Goal: Find specific page/section: Find specific page/section

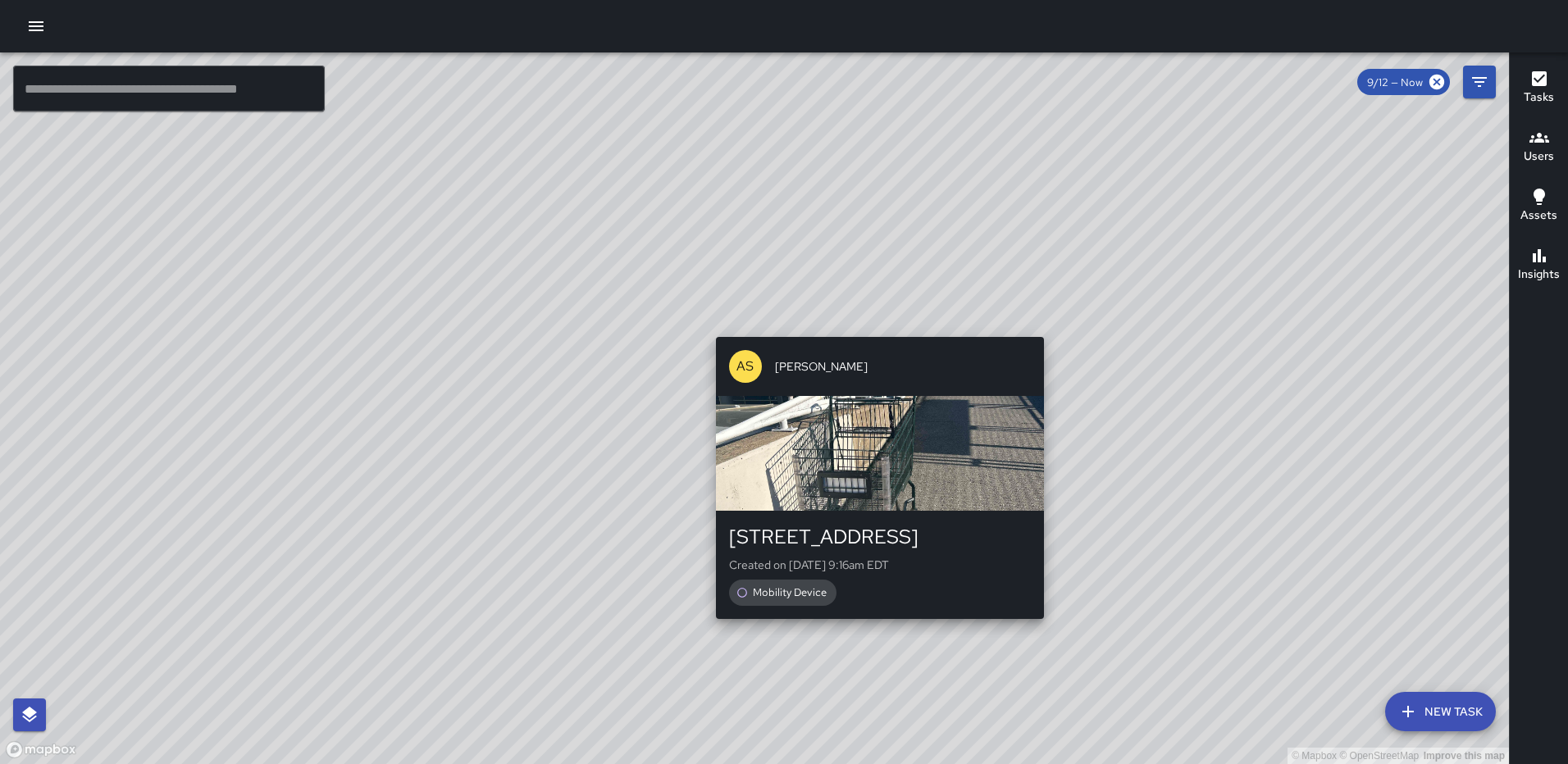
click at [871, 324] on div "© Mapbox © OpenStreetMap Improve this map AS [PERSON_NAME] [STREET_ADDRESS] Cre…" at bounding box center [754, 408] width 1509 height 712
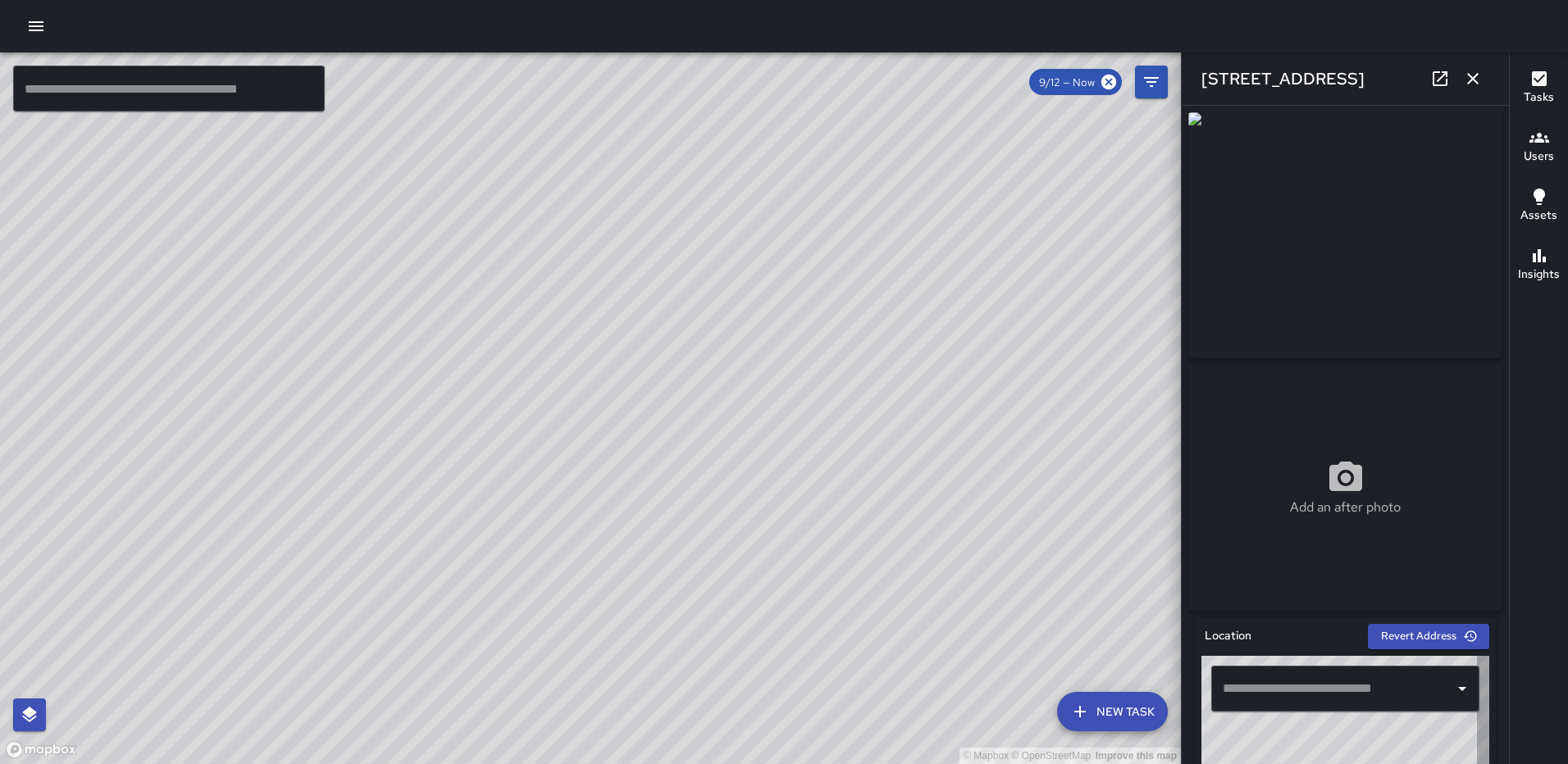
type input "**********"
click at [1472, 86] on icon "button" at bounding box center [1472, 78] width 20 height 20
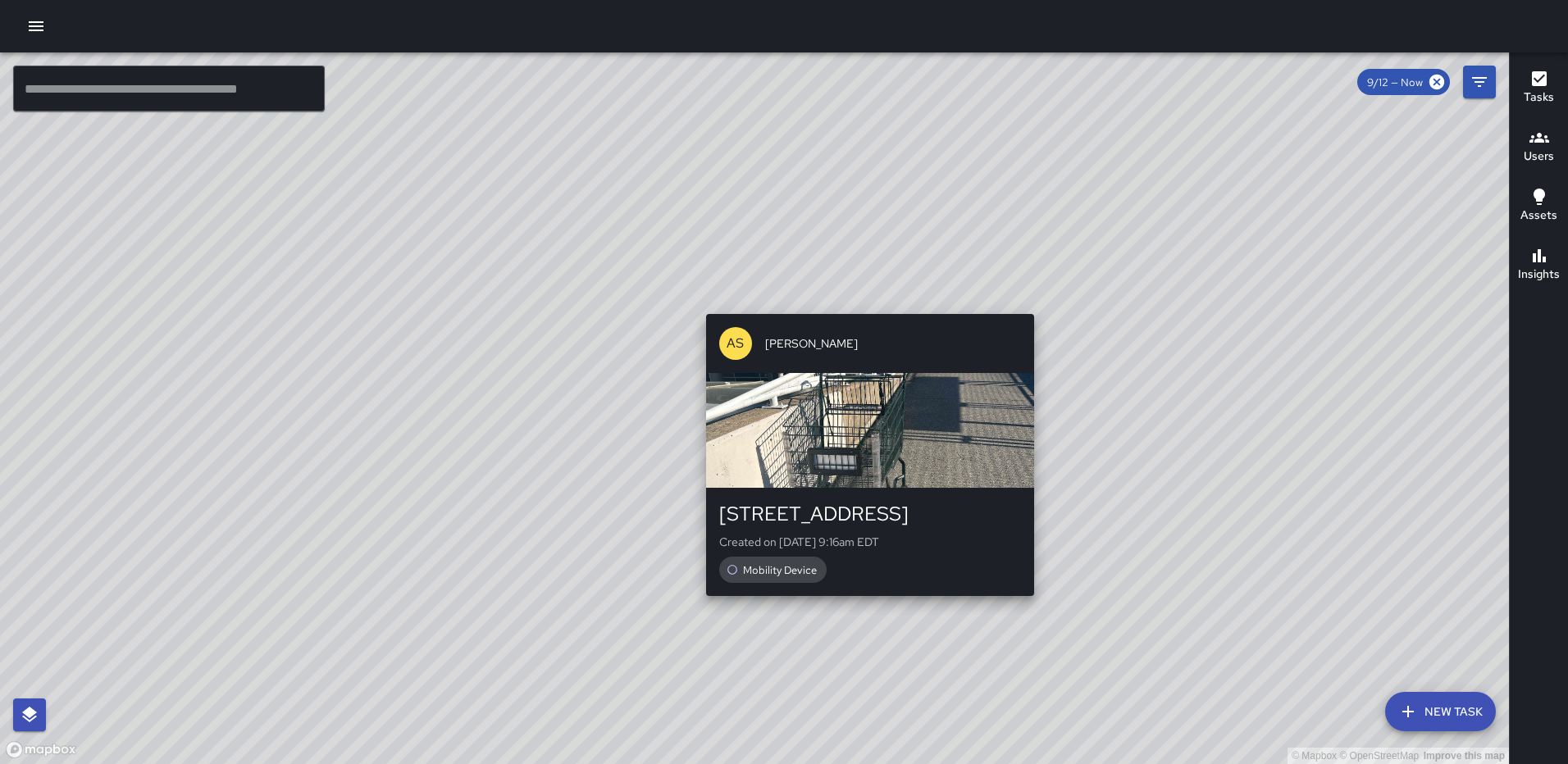
click at [864, 303] on div "© Mapbox © OpenStreetMap Improve this map AS [PERSON_NAME] [STREET_ADDRESS] Cre…" at bounding box center [754, 408] width 1509 height 712
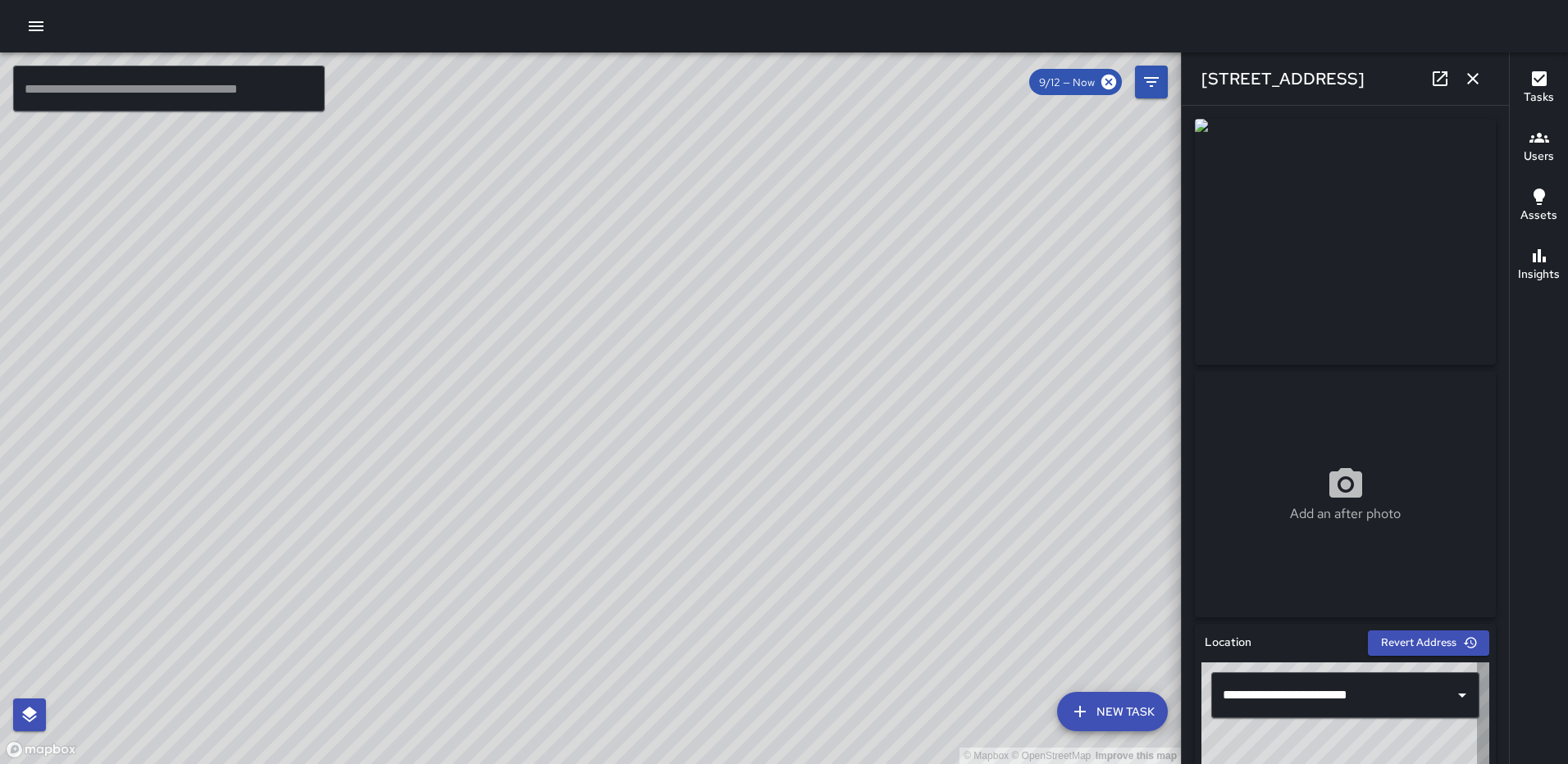
type input "**********"
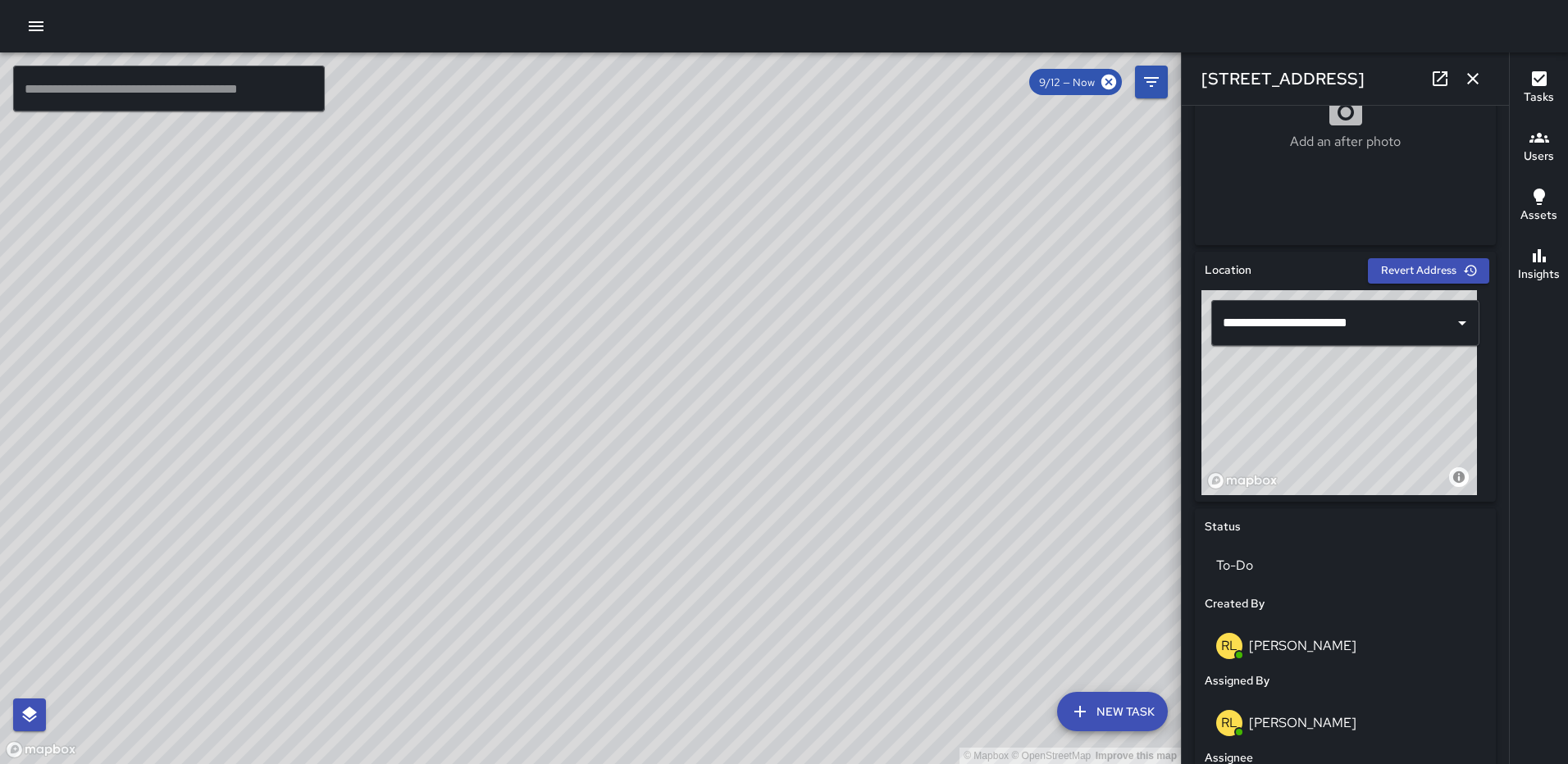
scroll to position [832, 0]
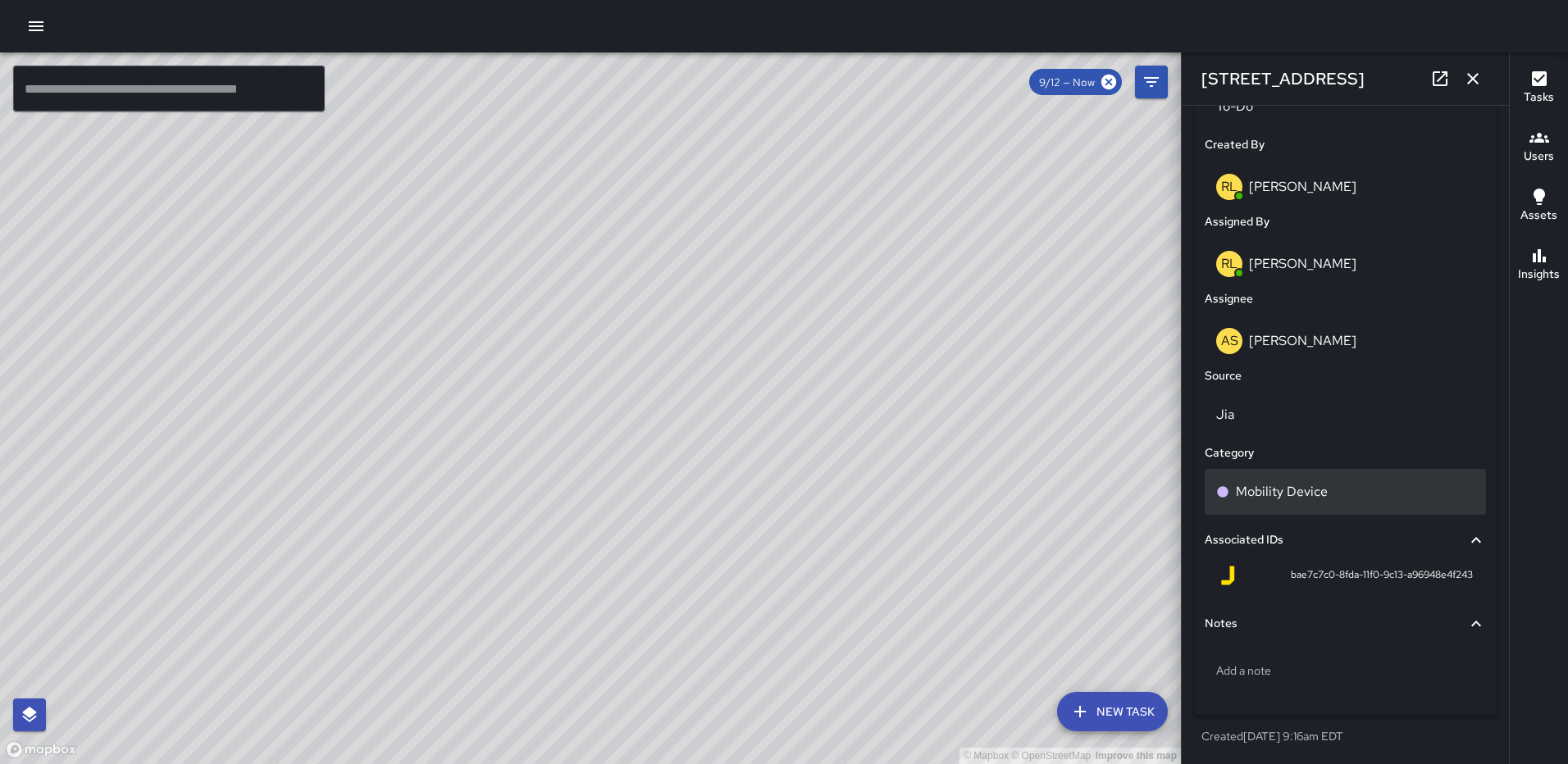
click at [1346, 496] on div "Mobility Device" at bounding box center [1345, 492] width 259 height 20
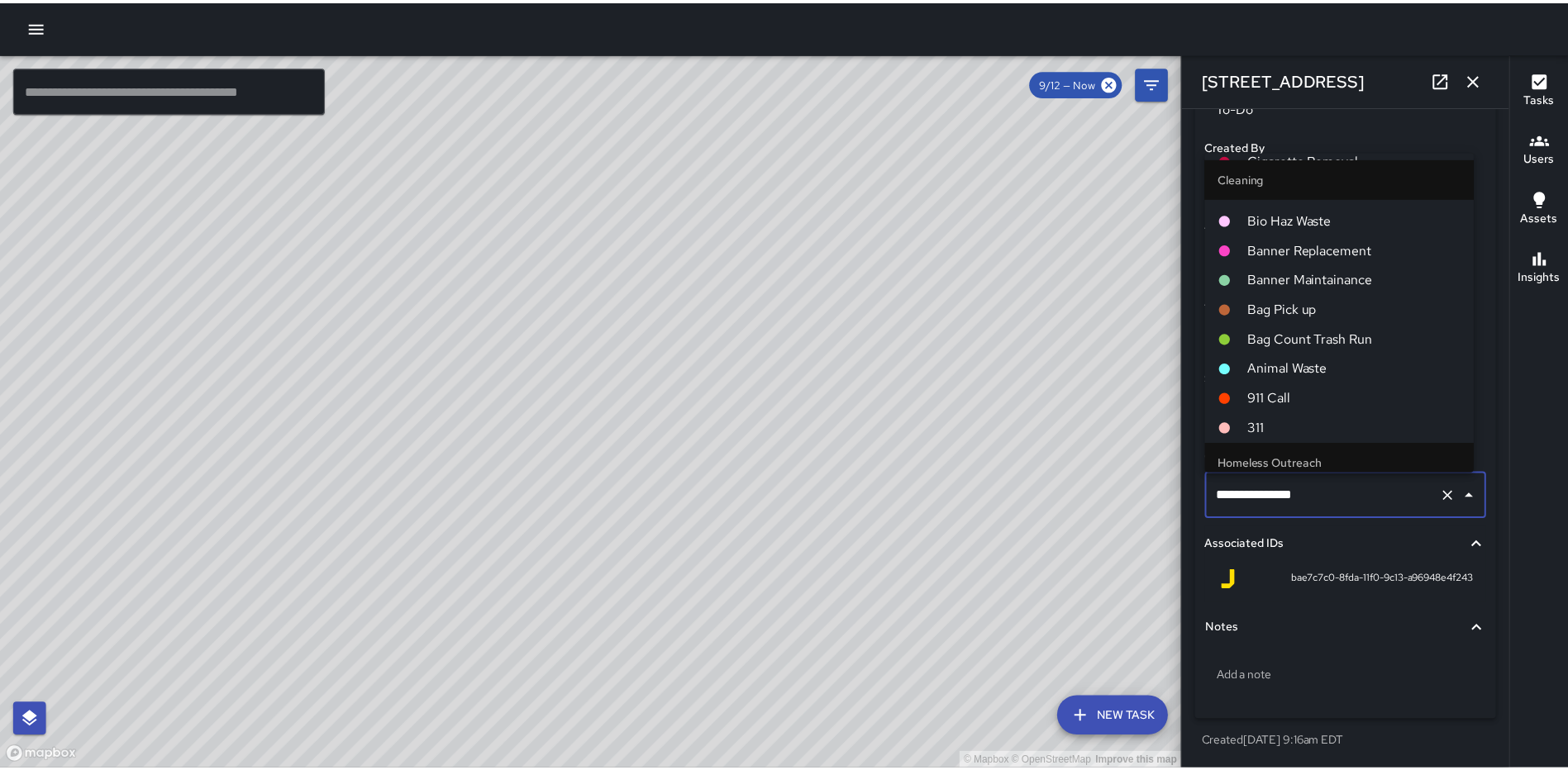
scroll to position [826, 0]
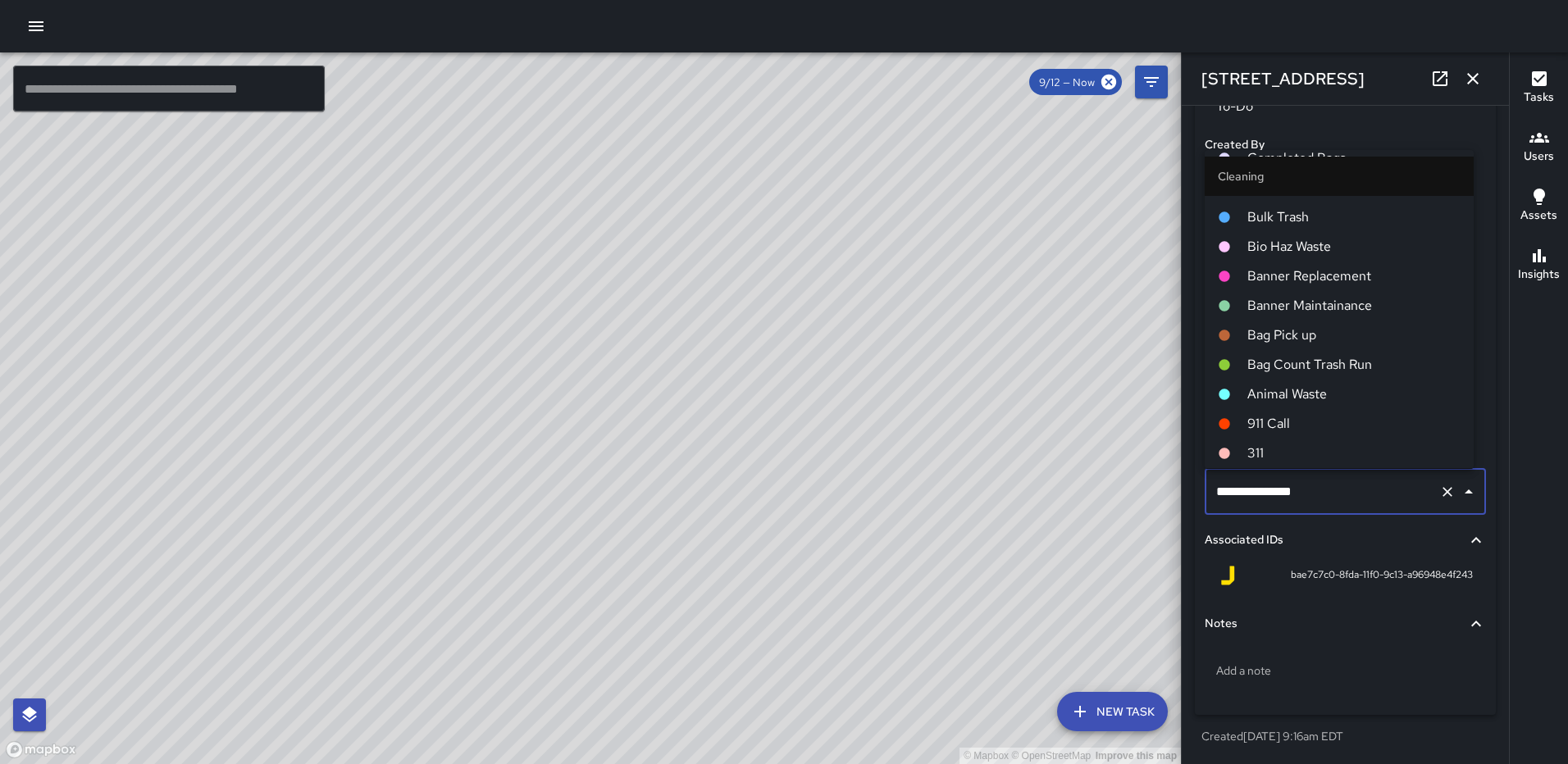
click at [1299, 218] on span "Bulk Trash" at bounding box center [1354, 217] width 214 height 20
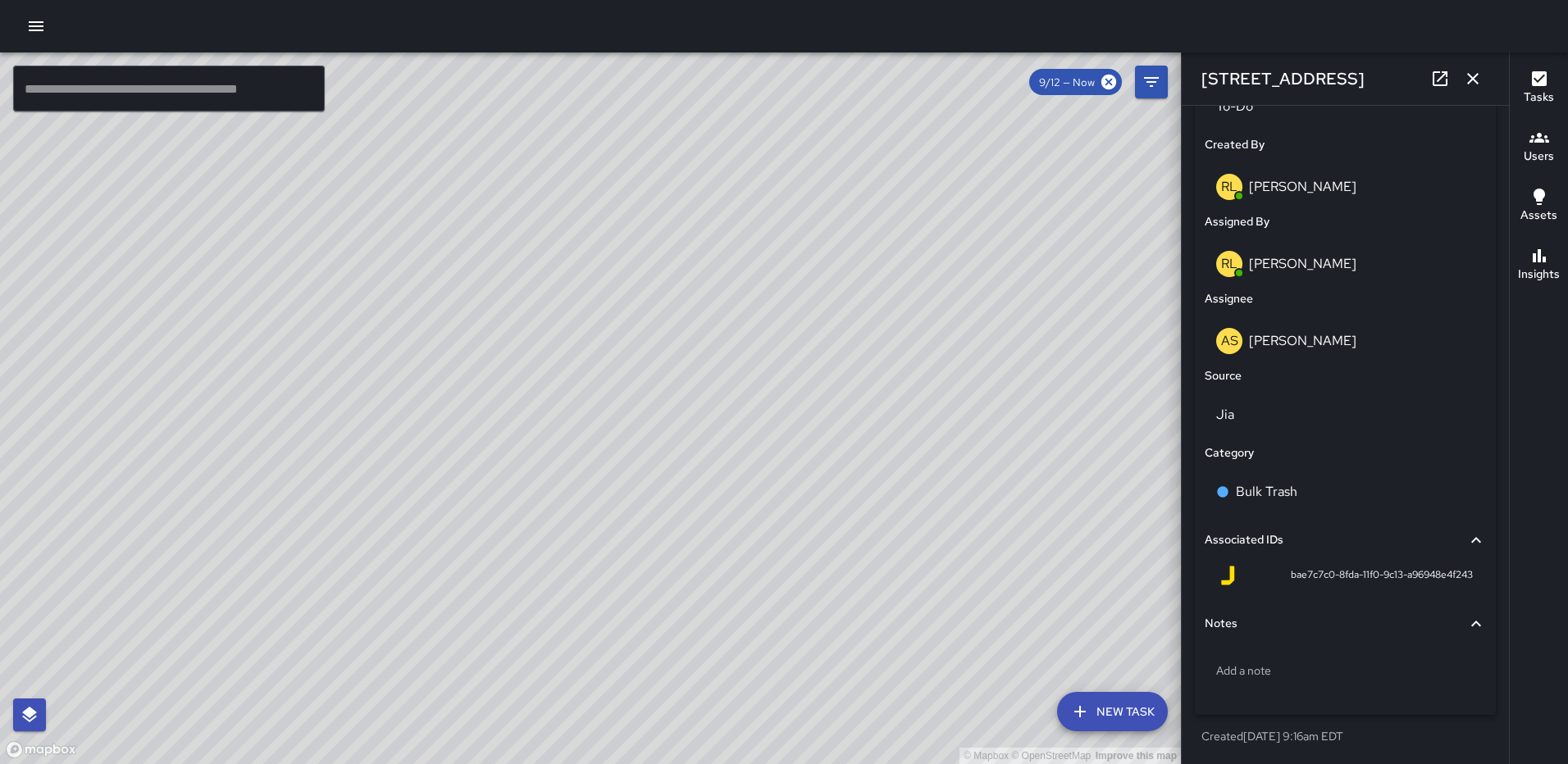
click at [1469, 69] on icon "button" at bounding box center [1472, 78] width 20 height 20
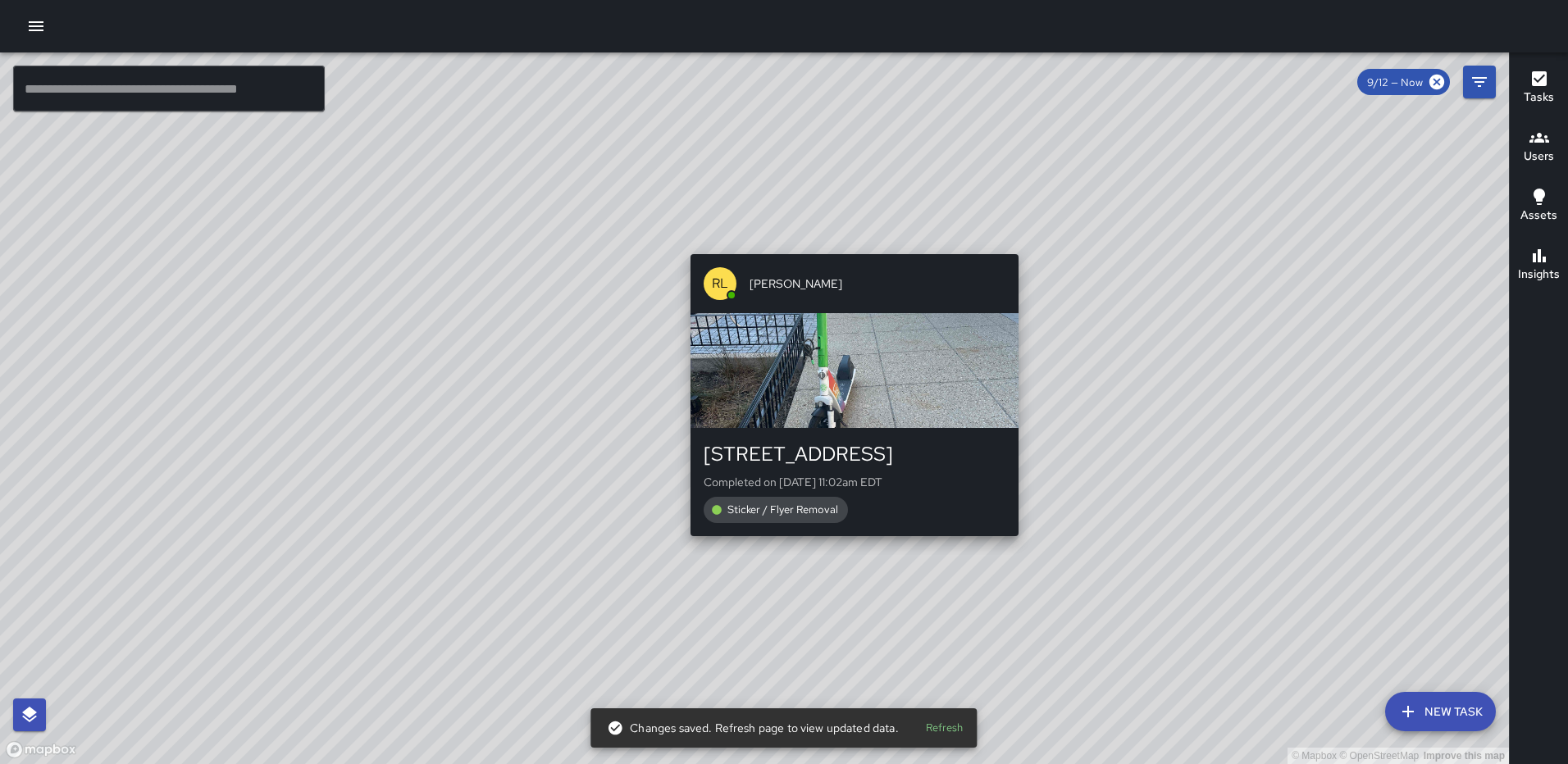
click at [1013, 548] on div "© Mapbox © OpenStreetMap Improve this map [PERSON_NAME] [STREET_ADDRESS] Comple…" at bounding box center [754, 408] width 1509 height 712
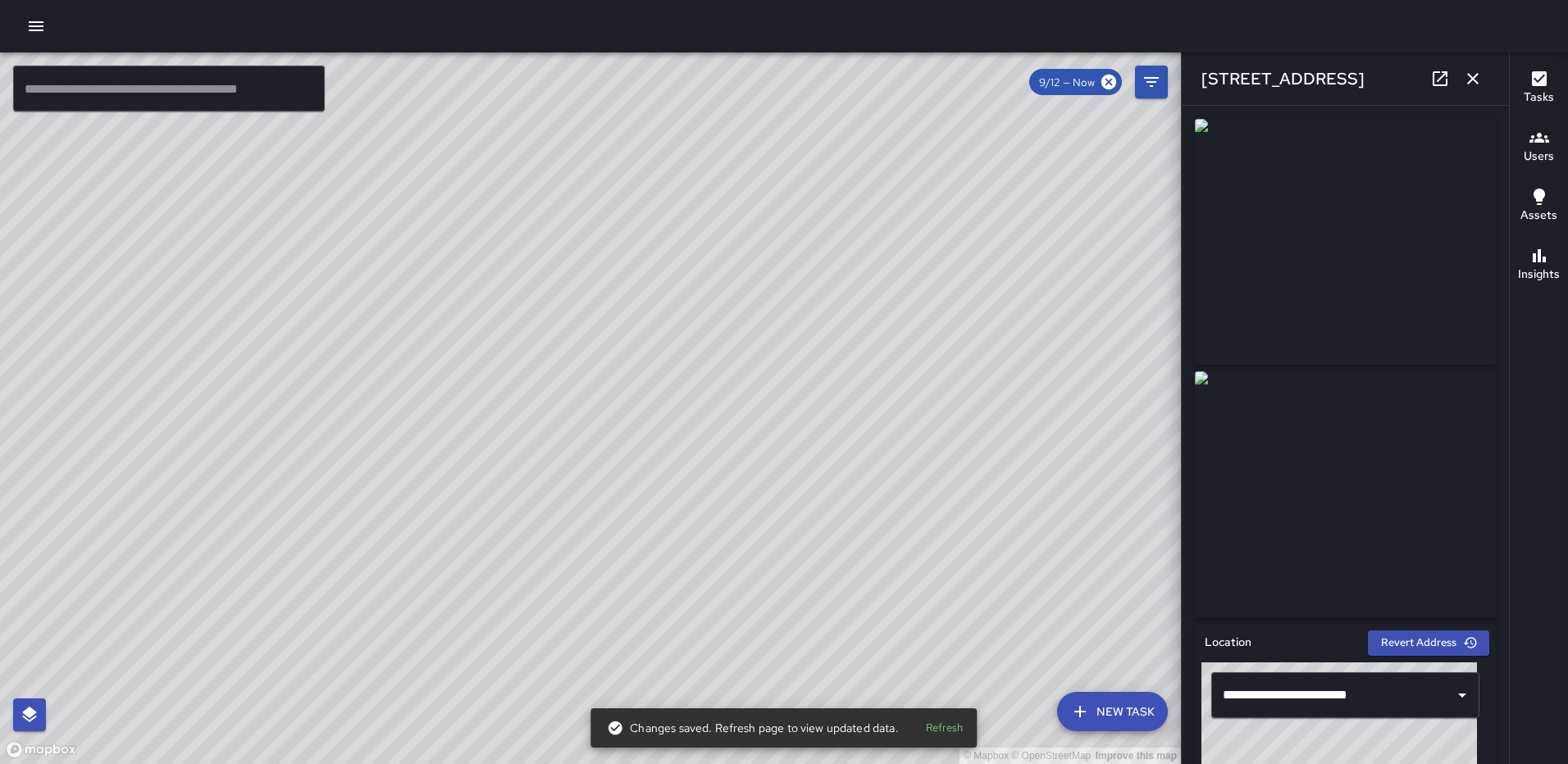
type input "**********"
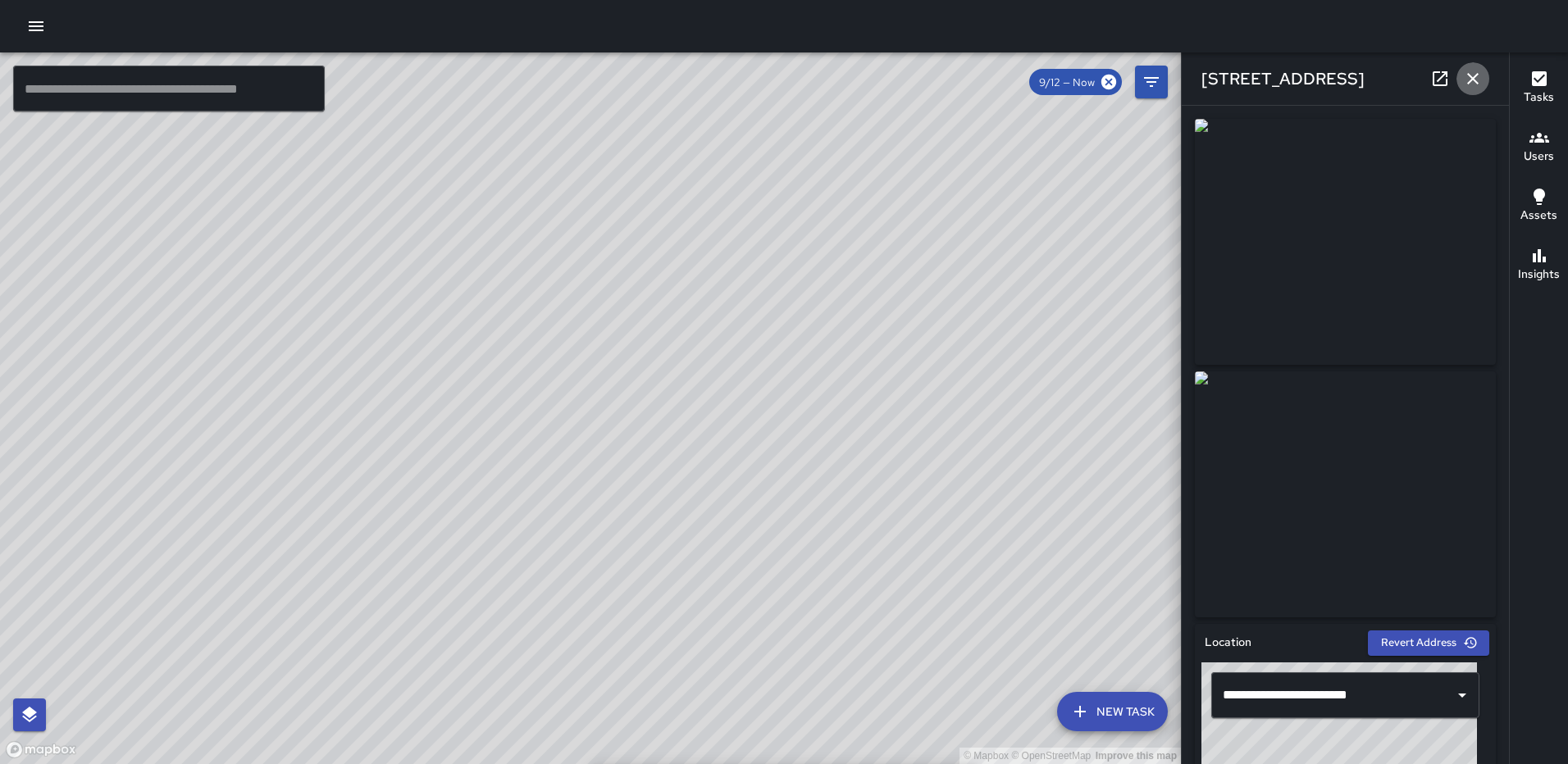
click at [1482, 79] on button "button" at bounding box center [1472, 78] width 32 height 32
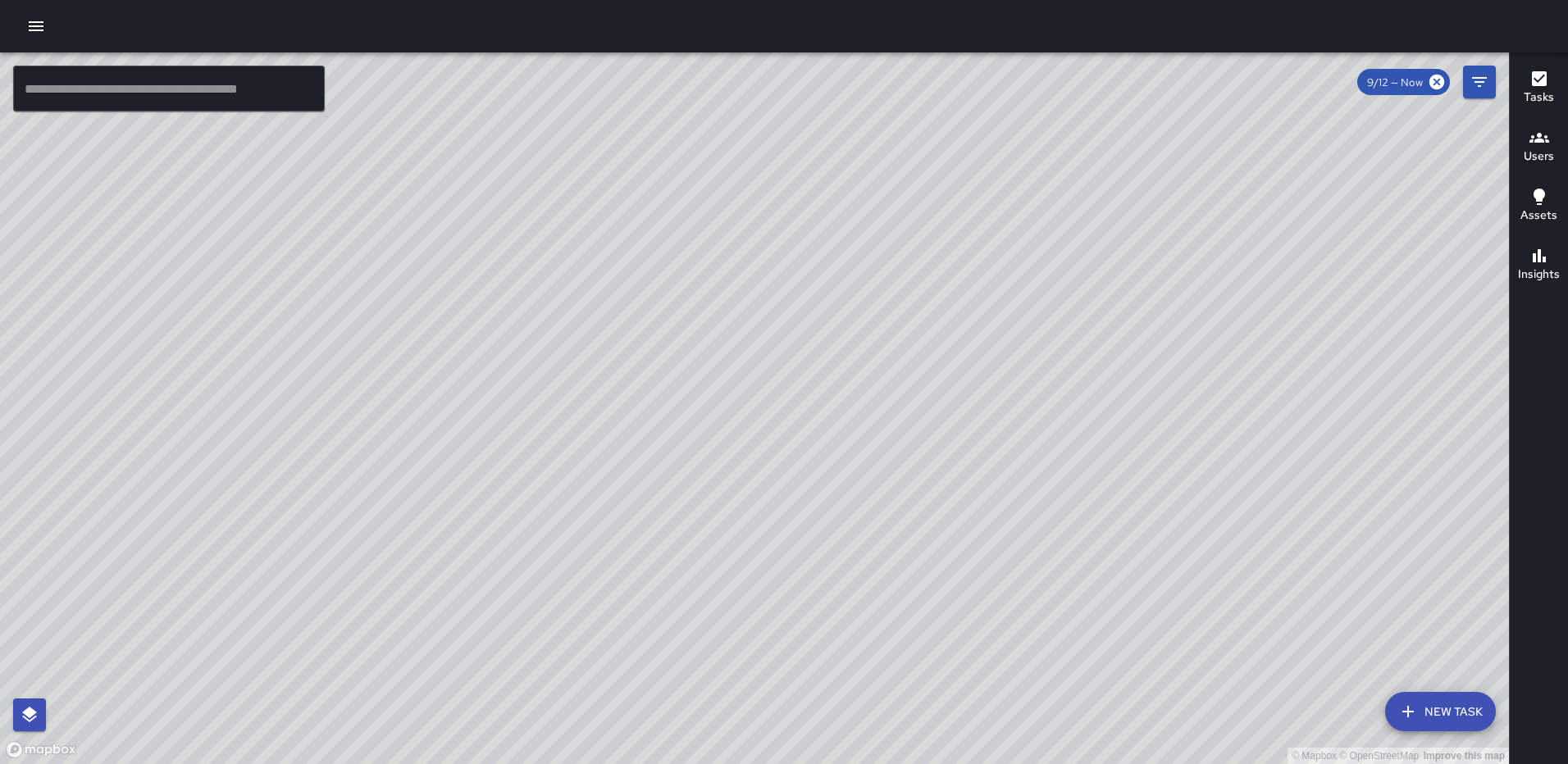
click at [39, 25] on icon "button" at bounding box center [36, 26] width 14 height 10
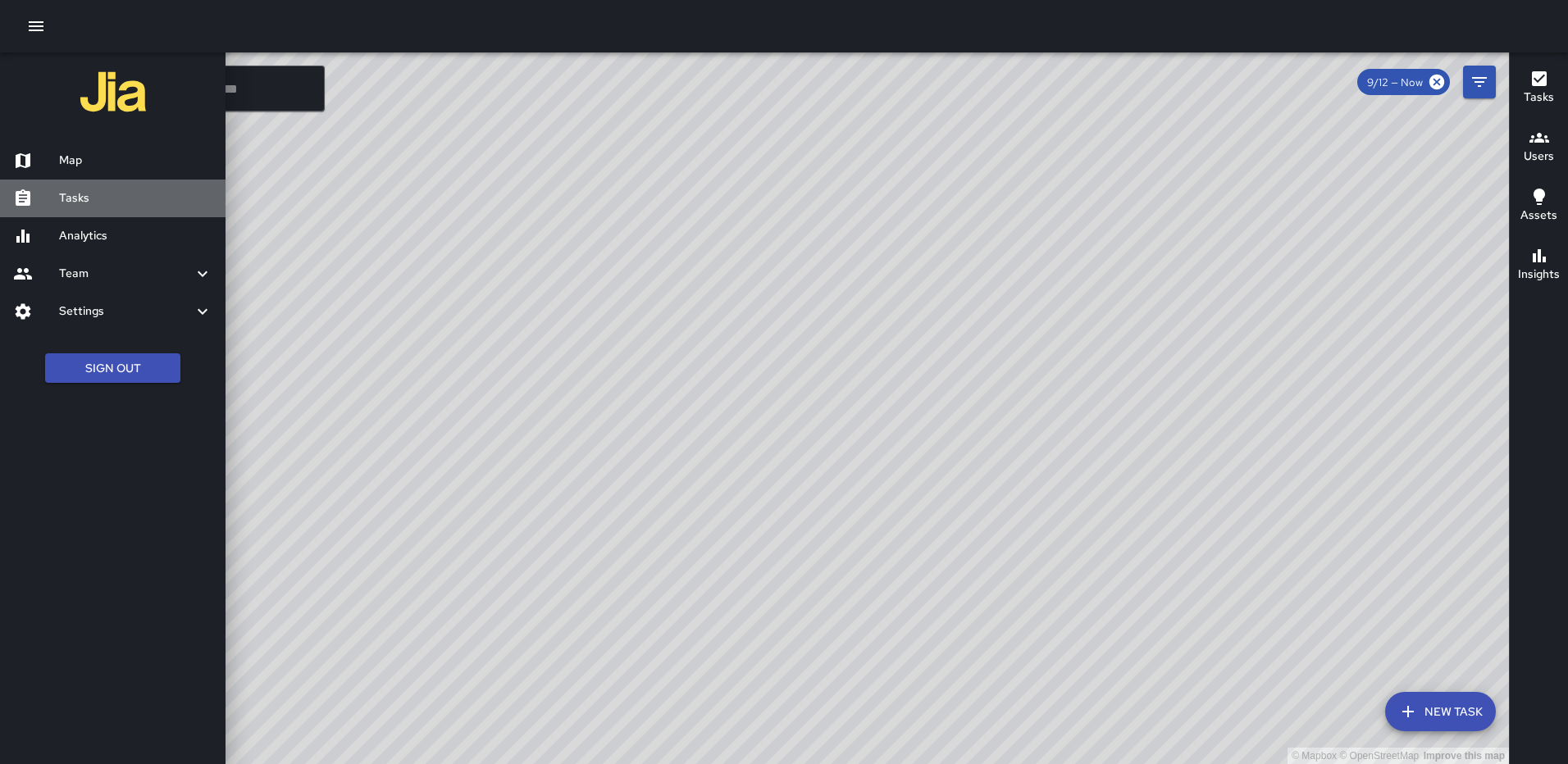
click at [87, 199] on h6 "Tasks" at bounding box center [136, 198] width 153 height 18
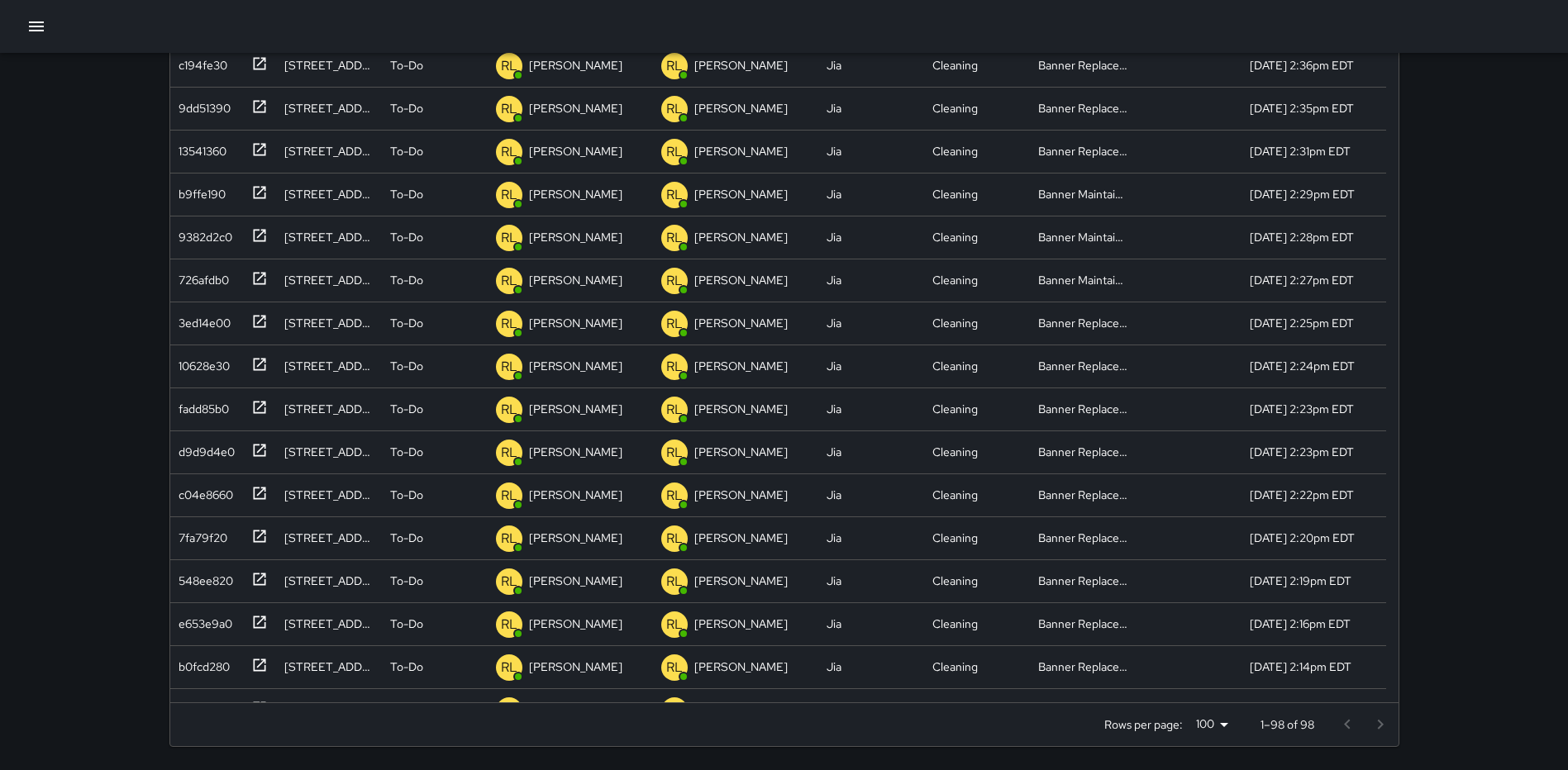
scroll to position [3558, 0]
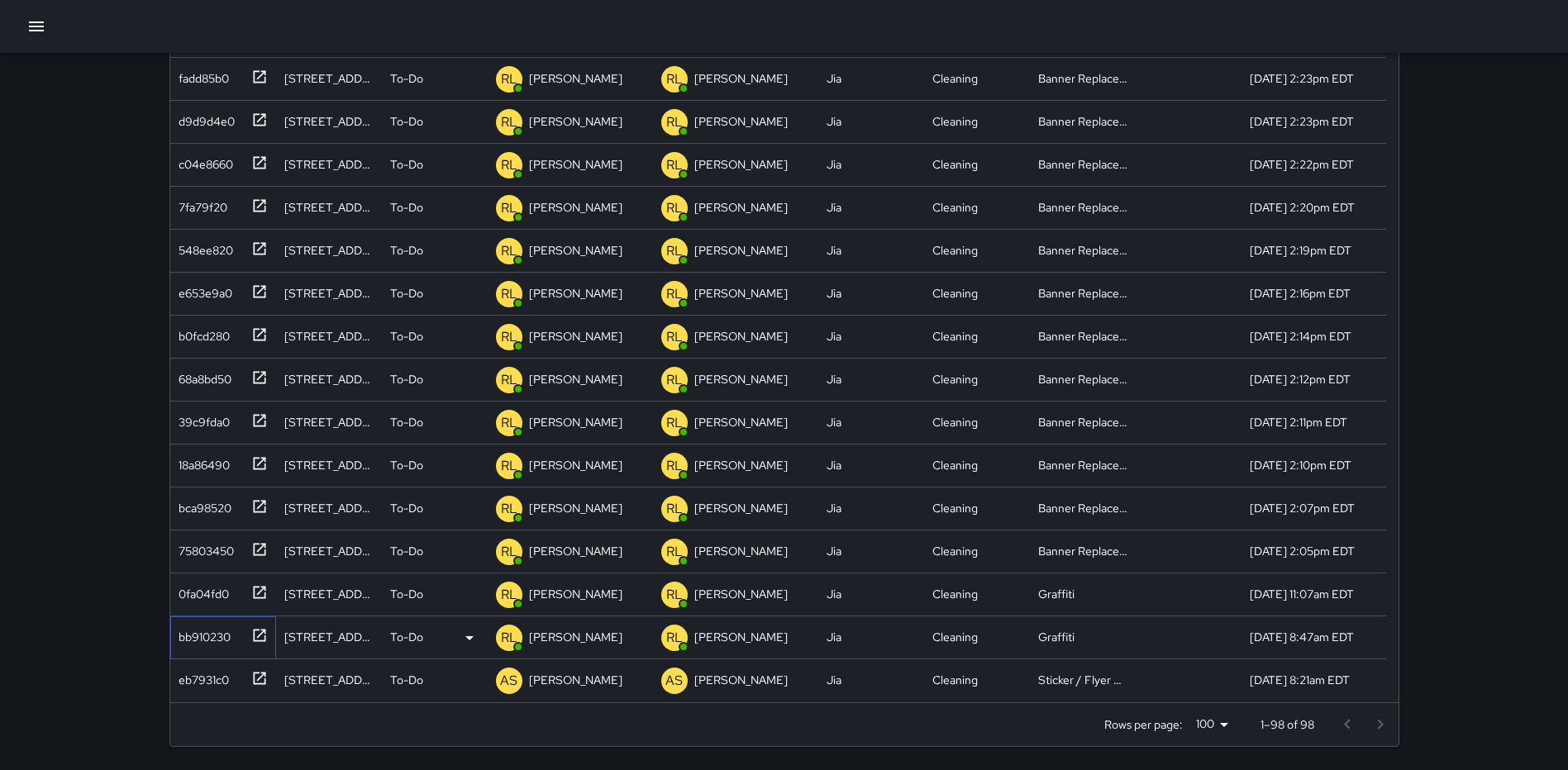
click at [259, 631] on icon at bounding box center [260, 636] width 16 height 16
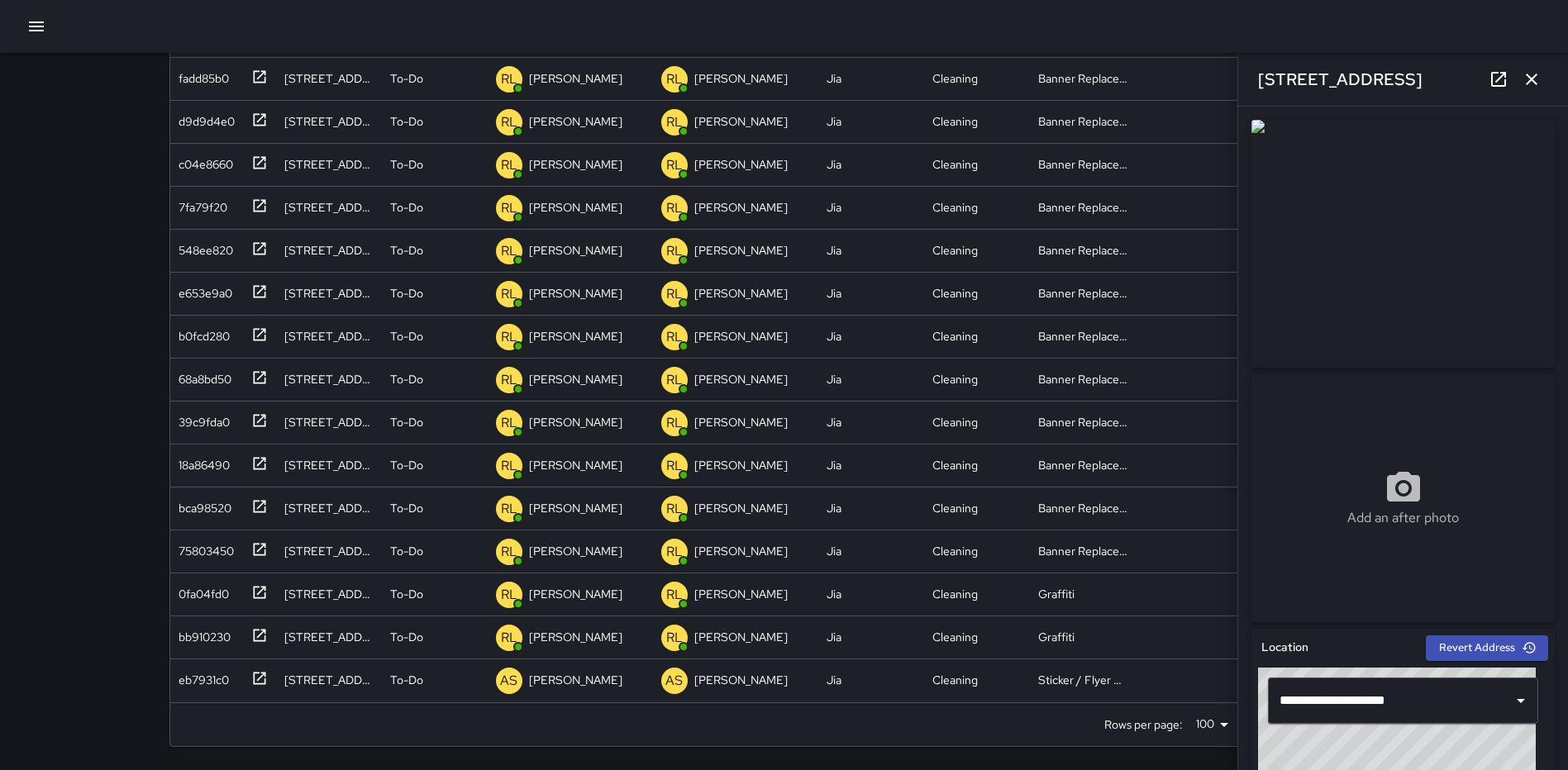
click at [1530, 75] on icon "button" at bounding box center [1532, 79] width 20 height 20
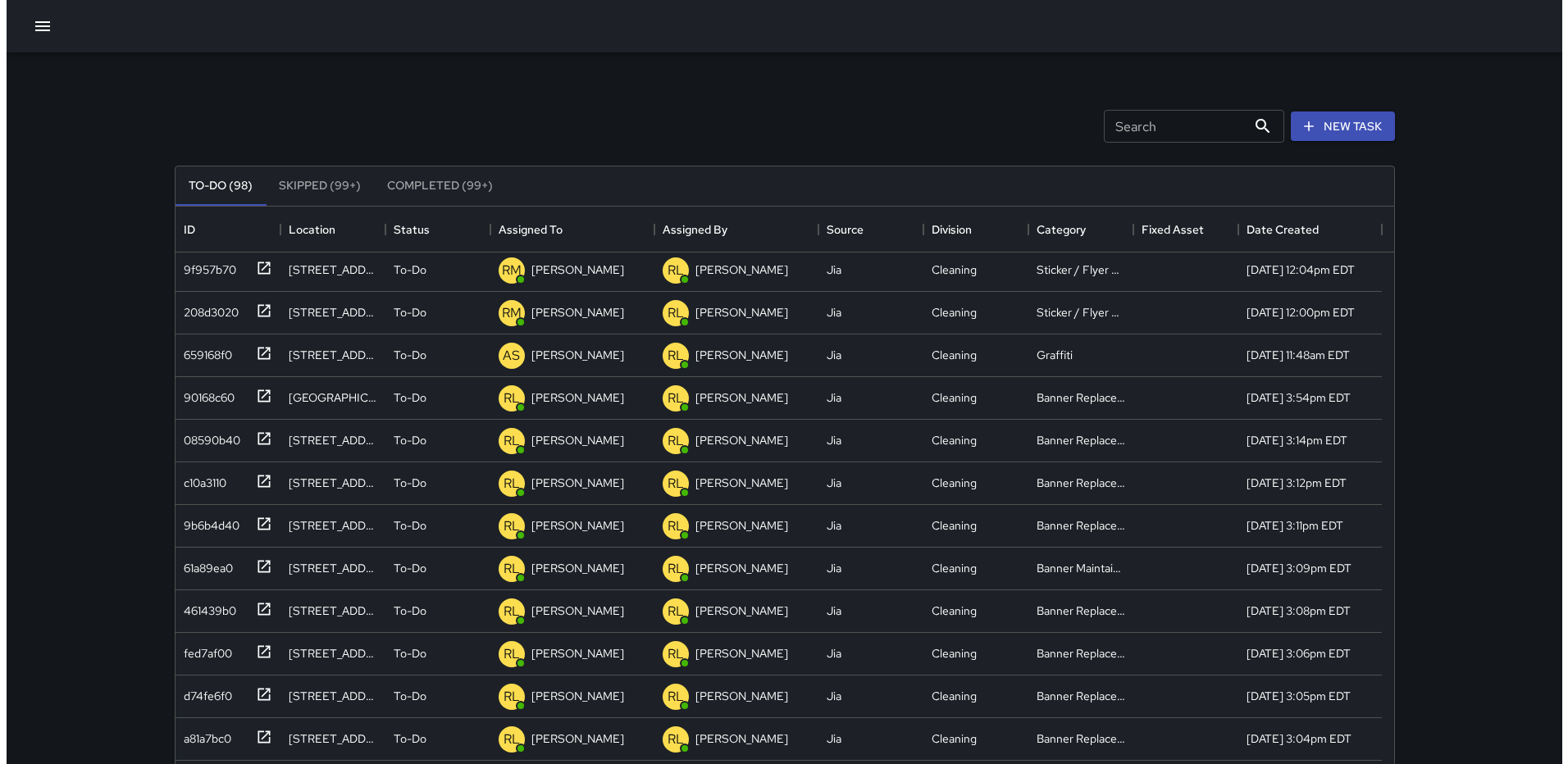
scroll to position [2132, 0]
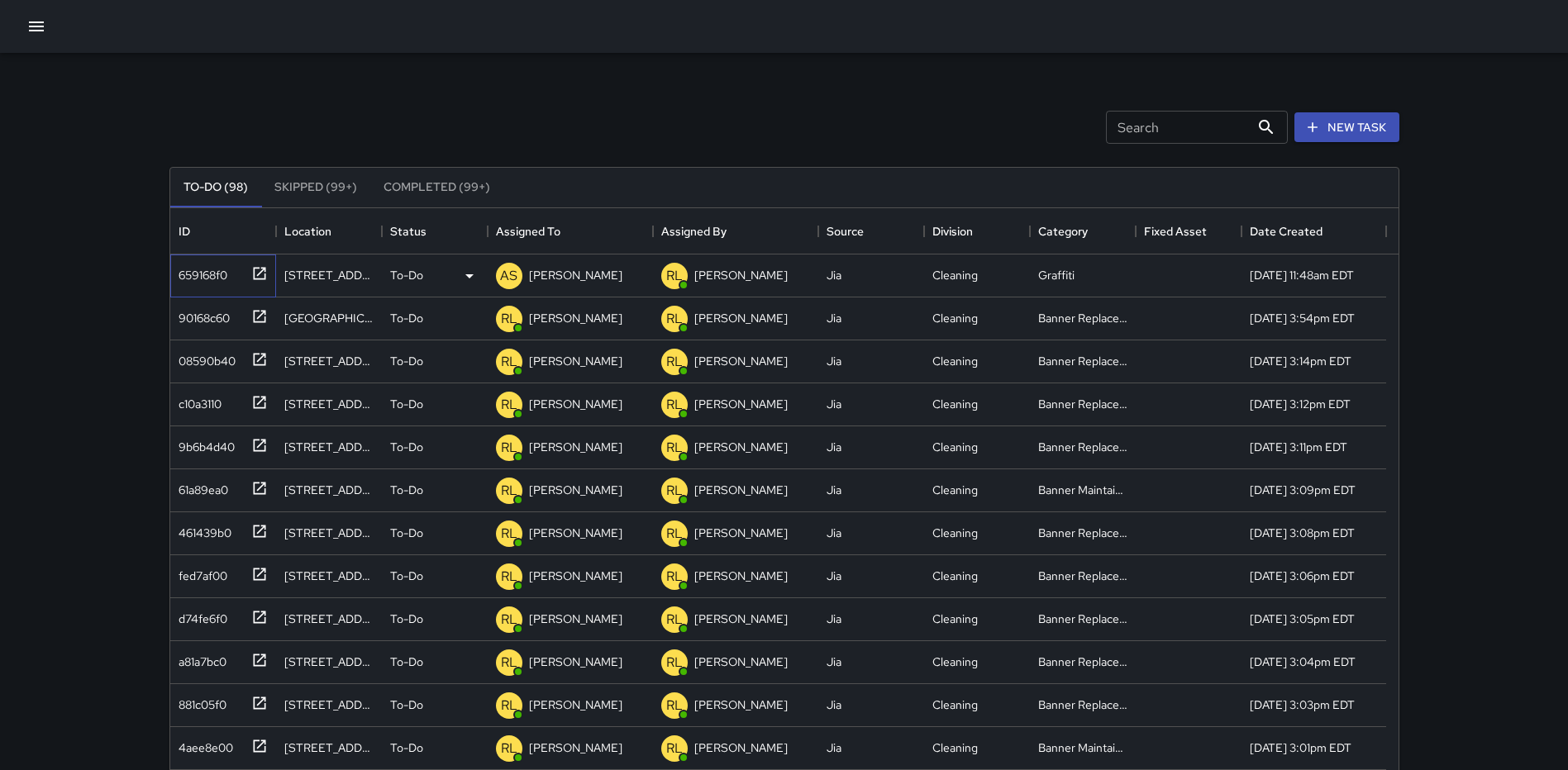
click at [254, 270] on icon at bounding box center [260, 273] width 16 height 16
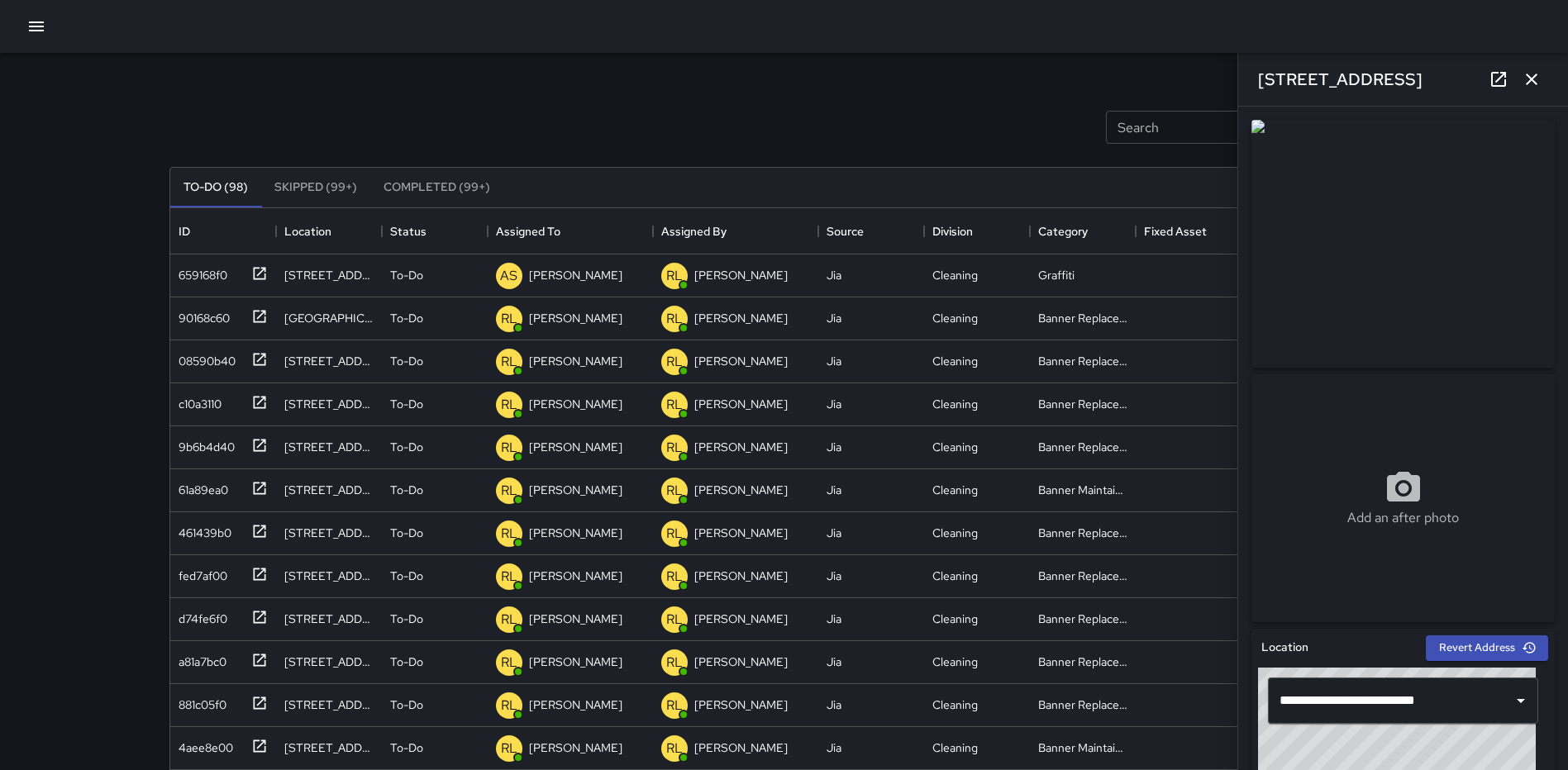
click at [1530, 80] on icon "button" at bounding box center [1532, 79] width 12 height 12
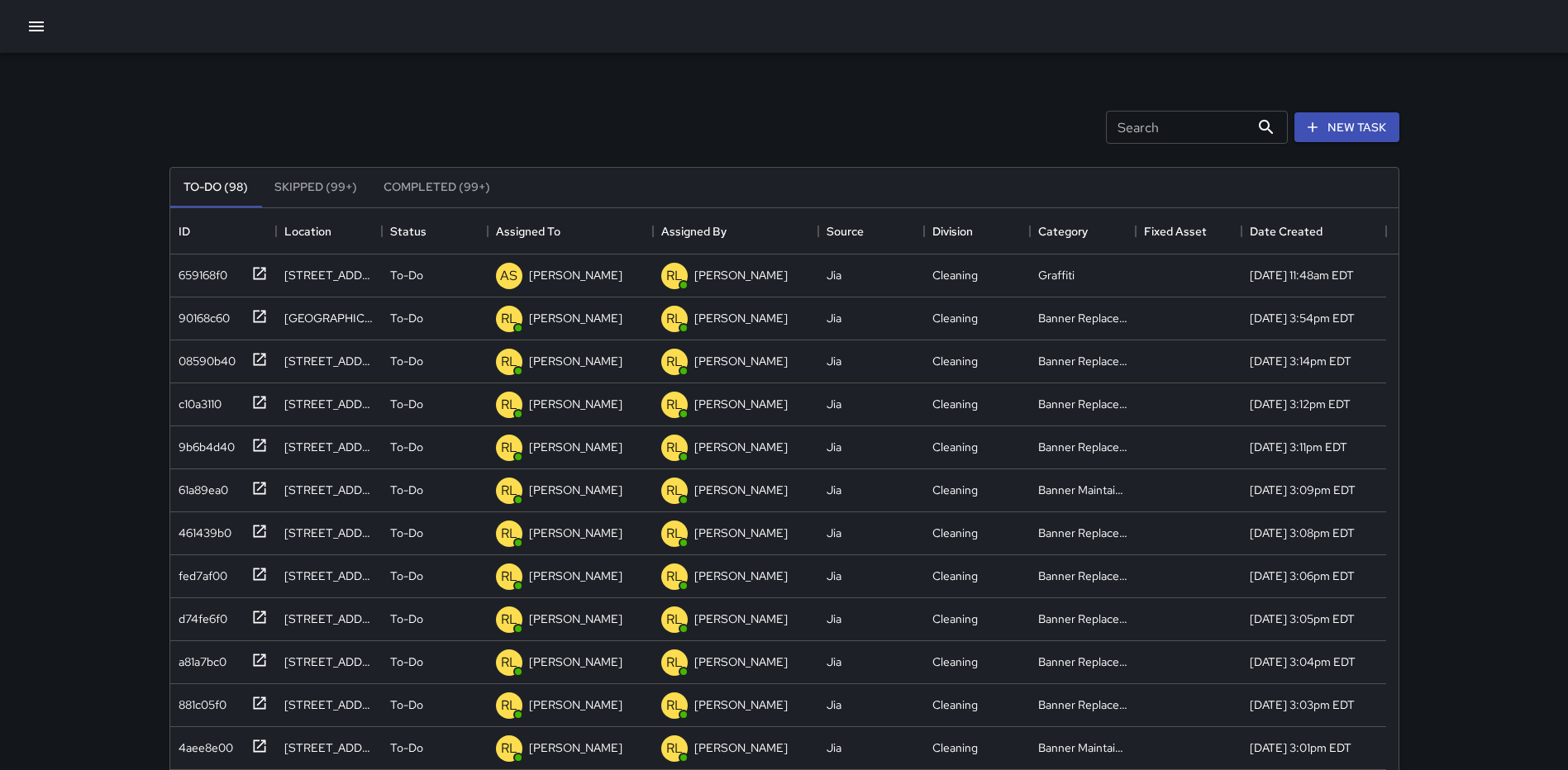
click at [30, 30] on icon "button" at bounding box center [36, 26] width 15 height 10
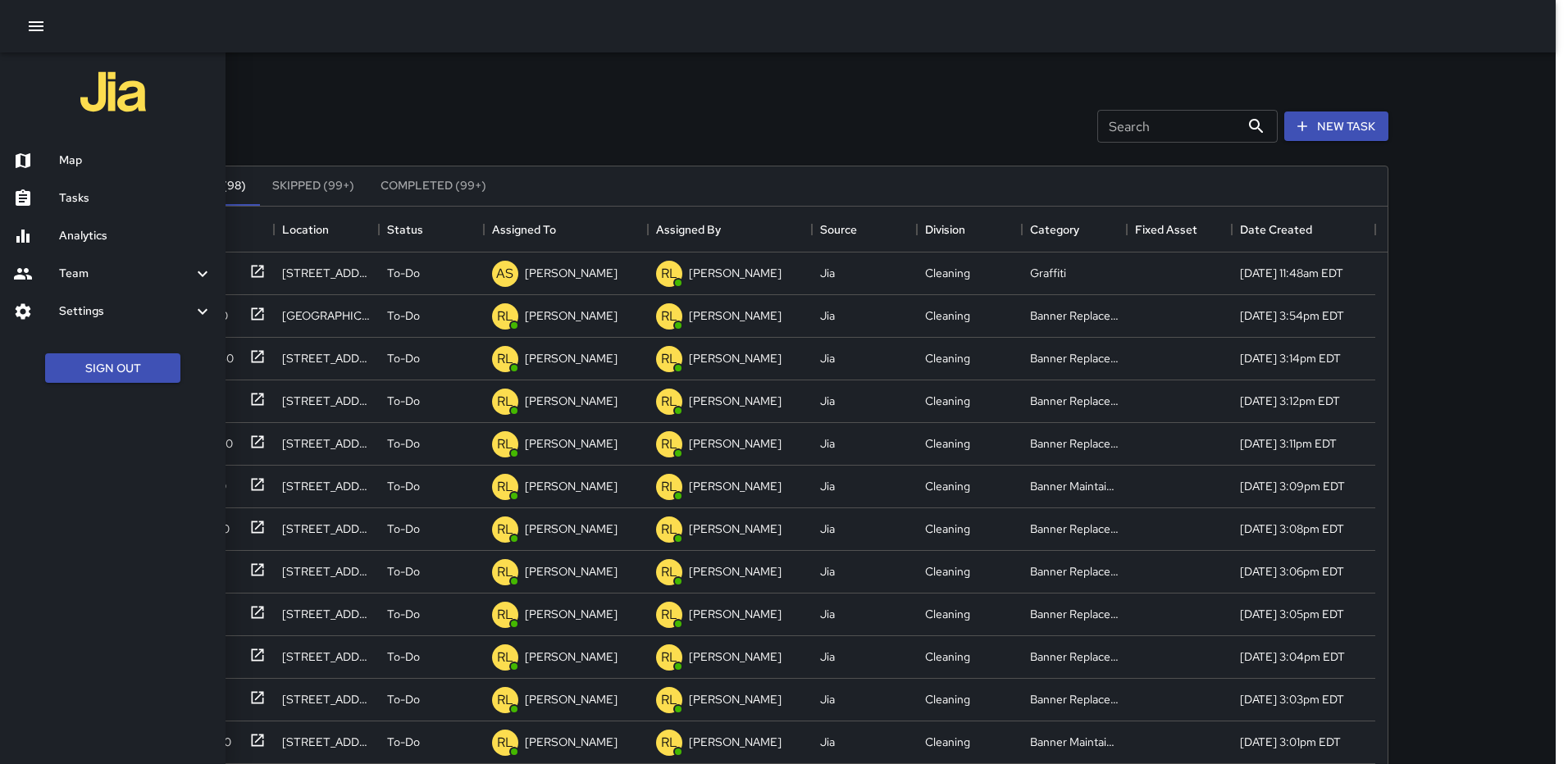
drag, startPoint x: 72, startPoint y: 157, endPoint x: 474, endPoint y: 142, distance: 402.3
click at [72, 156] on h6 "Map" at bounding box center [136, 160] width 153 height 18
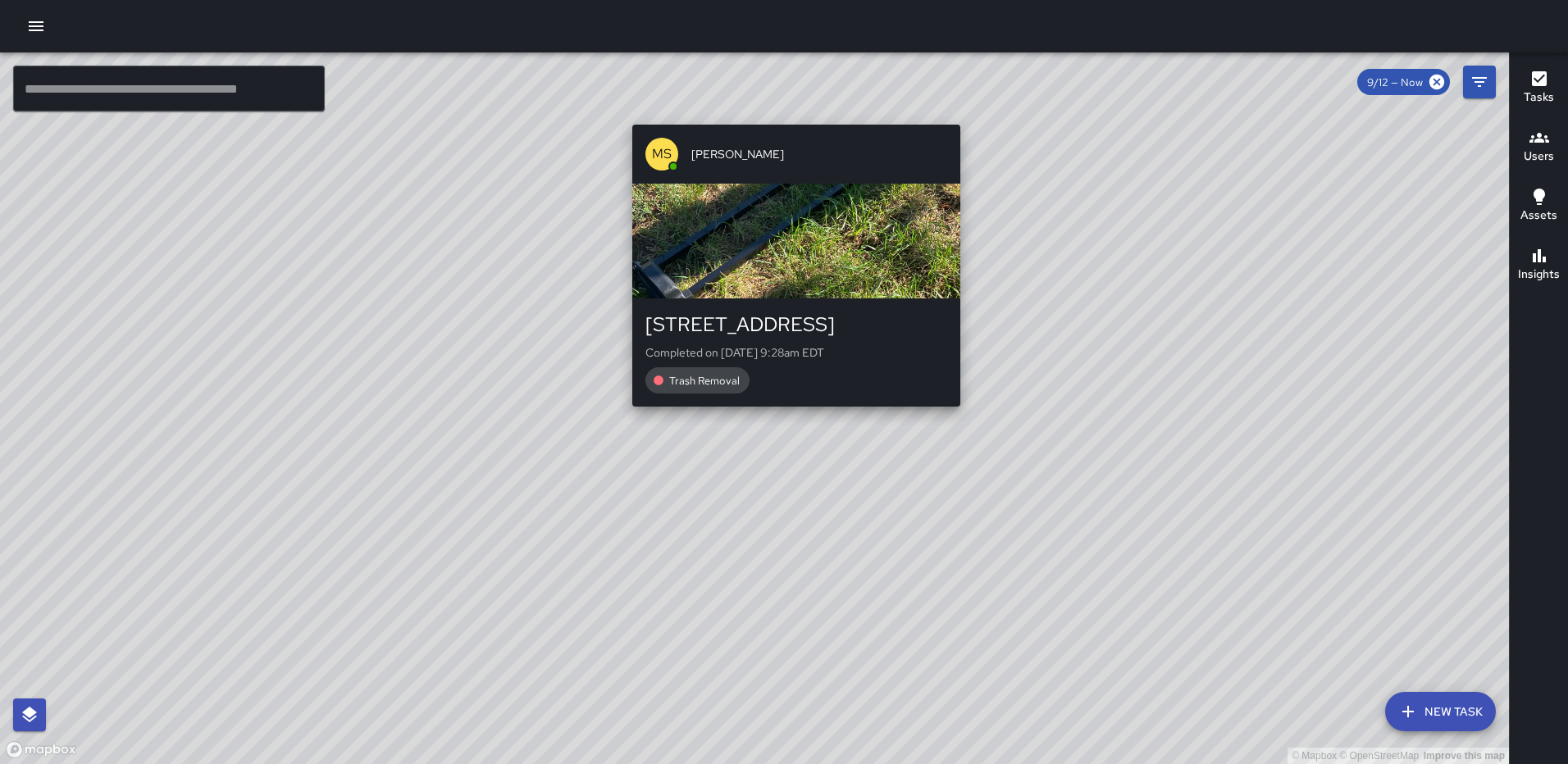
click at [789, 115] on div "© Mapbox © OpenStreetMap Improve this map [PERSON_NAME] [STREET_ADDRESS] Comple…" at bounding box center [754, 408] width 1509 height 712
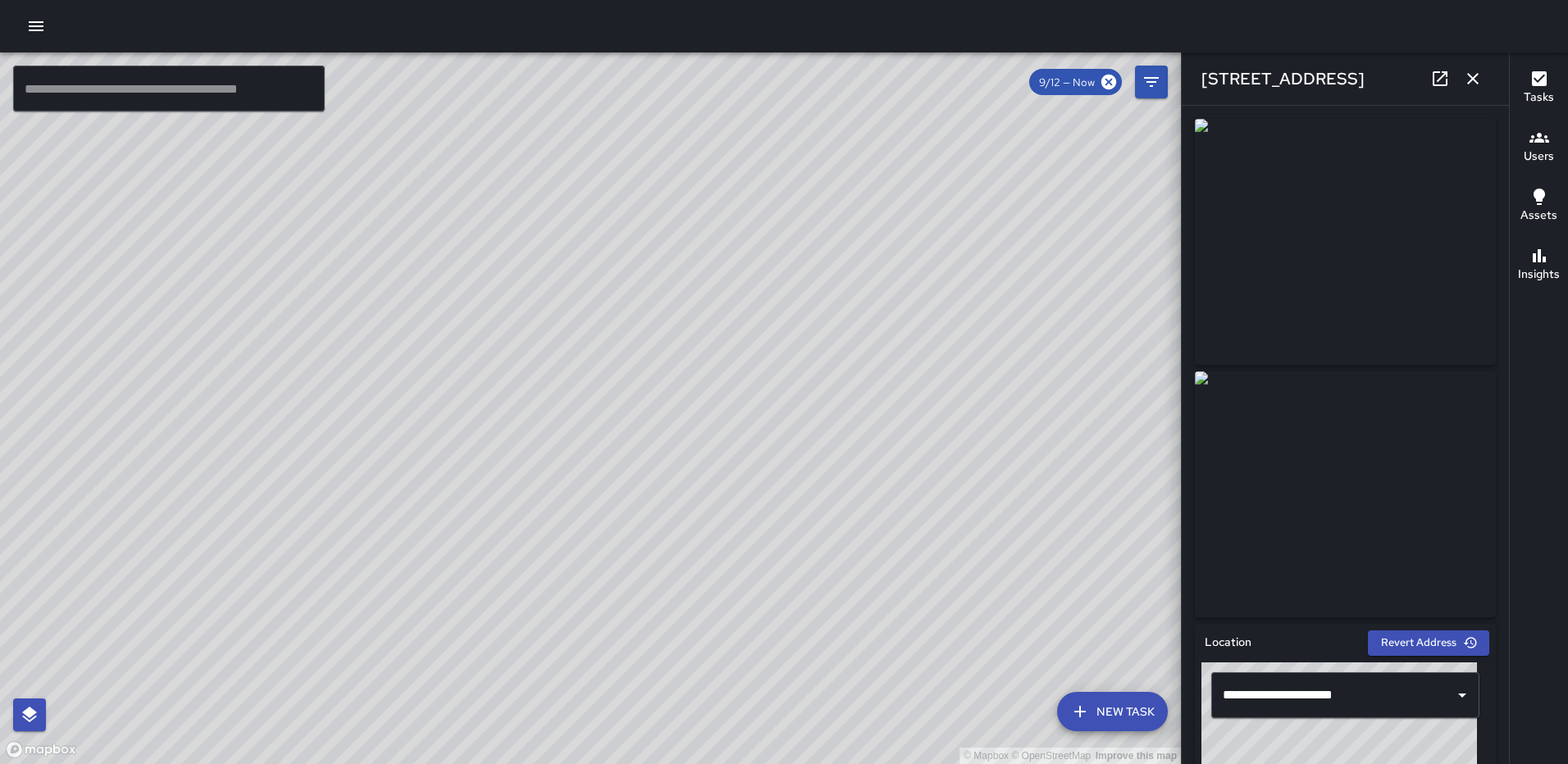
type input "**********"
click at [1468, 71] on icon "button" at bounding box center [1472, 78] width 20 height 20
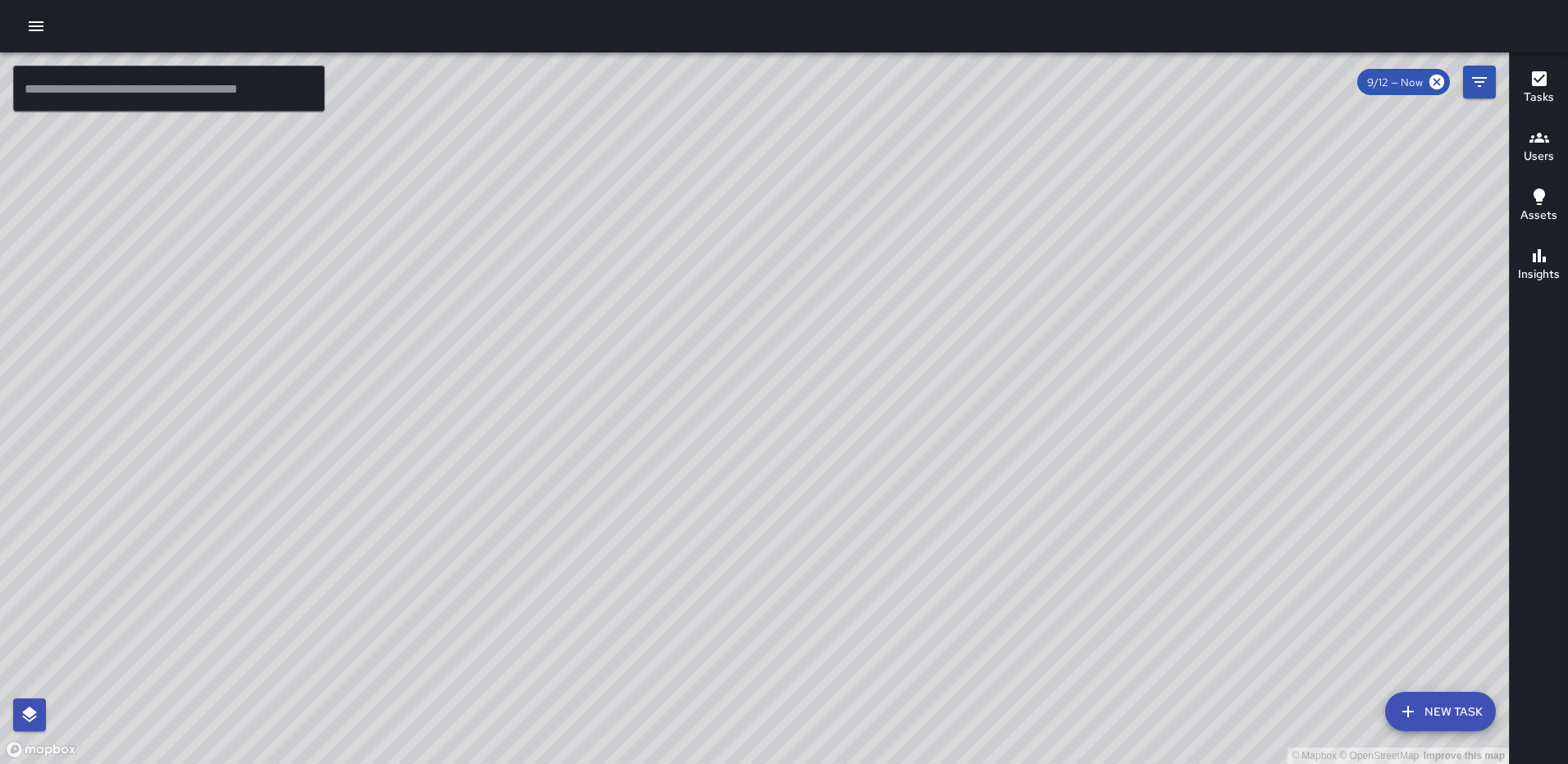
click at [771, 392] on div "[PERSON_NAME] [STREET_ADDRESS] Completed on [DATE] 9:26am EDT Trash Removal" at bounding box center [608, 539] width 342 height 296
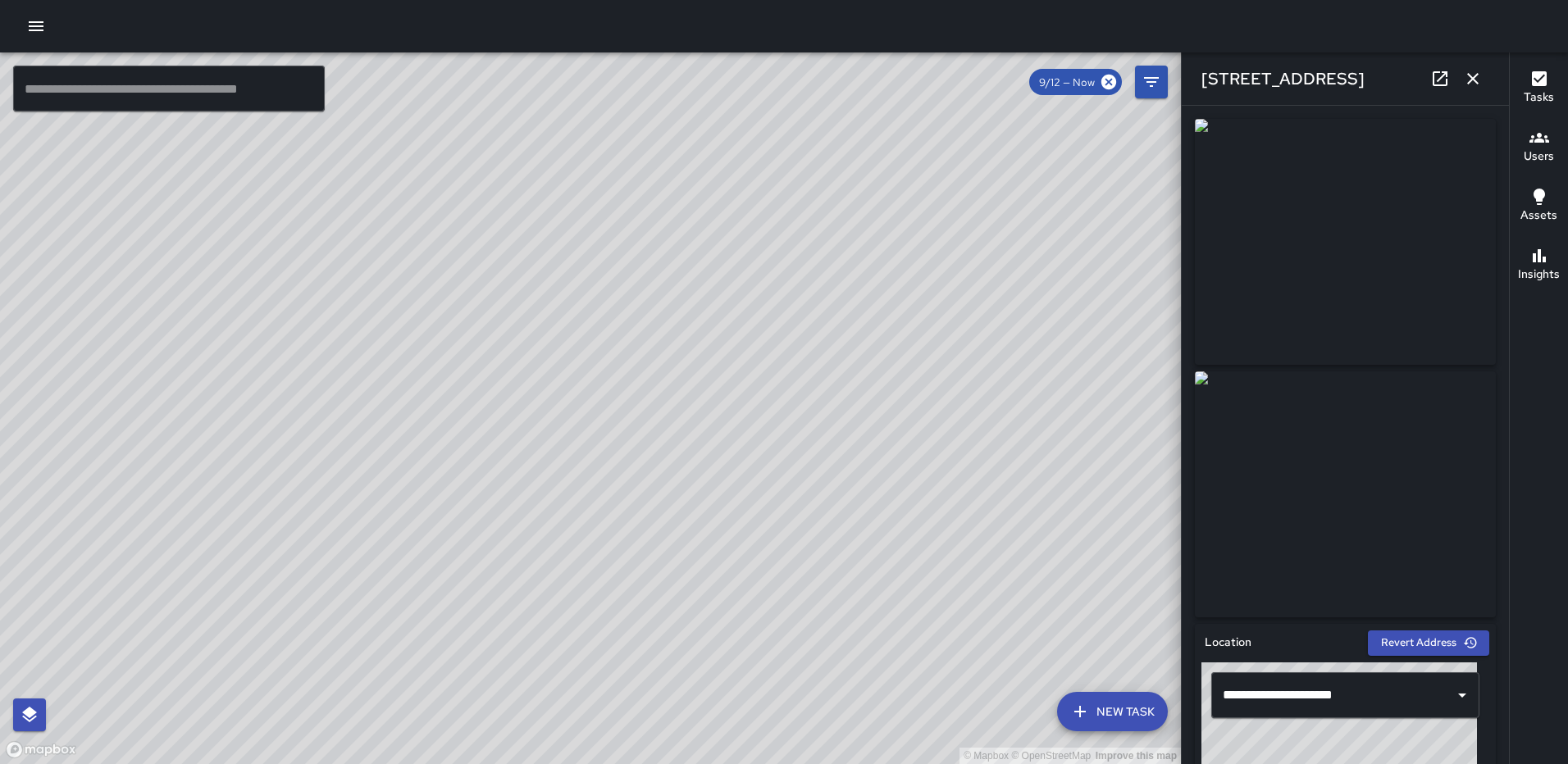
drag, startPoint x: 1509, startPoint y: 247, endPoint x: 1502, endPoint y: 277, distance: 30.8
click at [1502, 277] on div "© Mapbox © OpenStreetMap Improve this map ​ New Task 9/12 — Now Map Layers Task…" at bounding box center [784, 408] width 1568 height 712
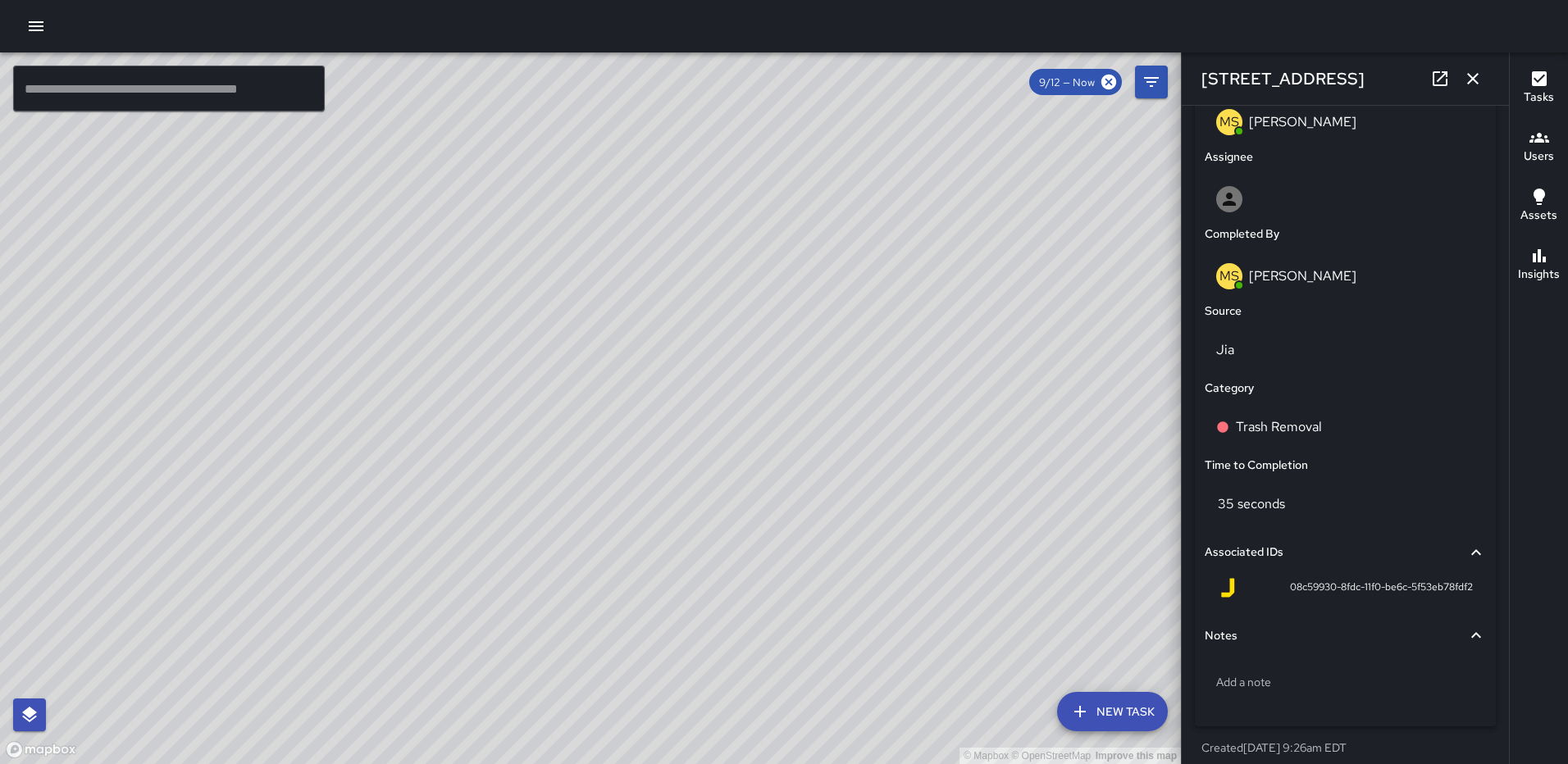
scroll to position [929, 0]
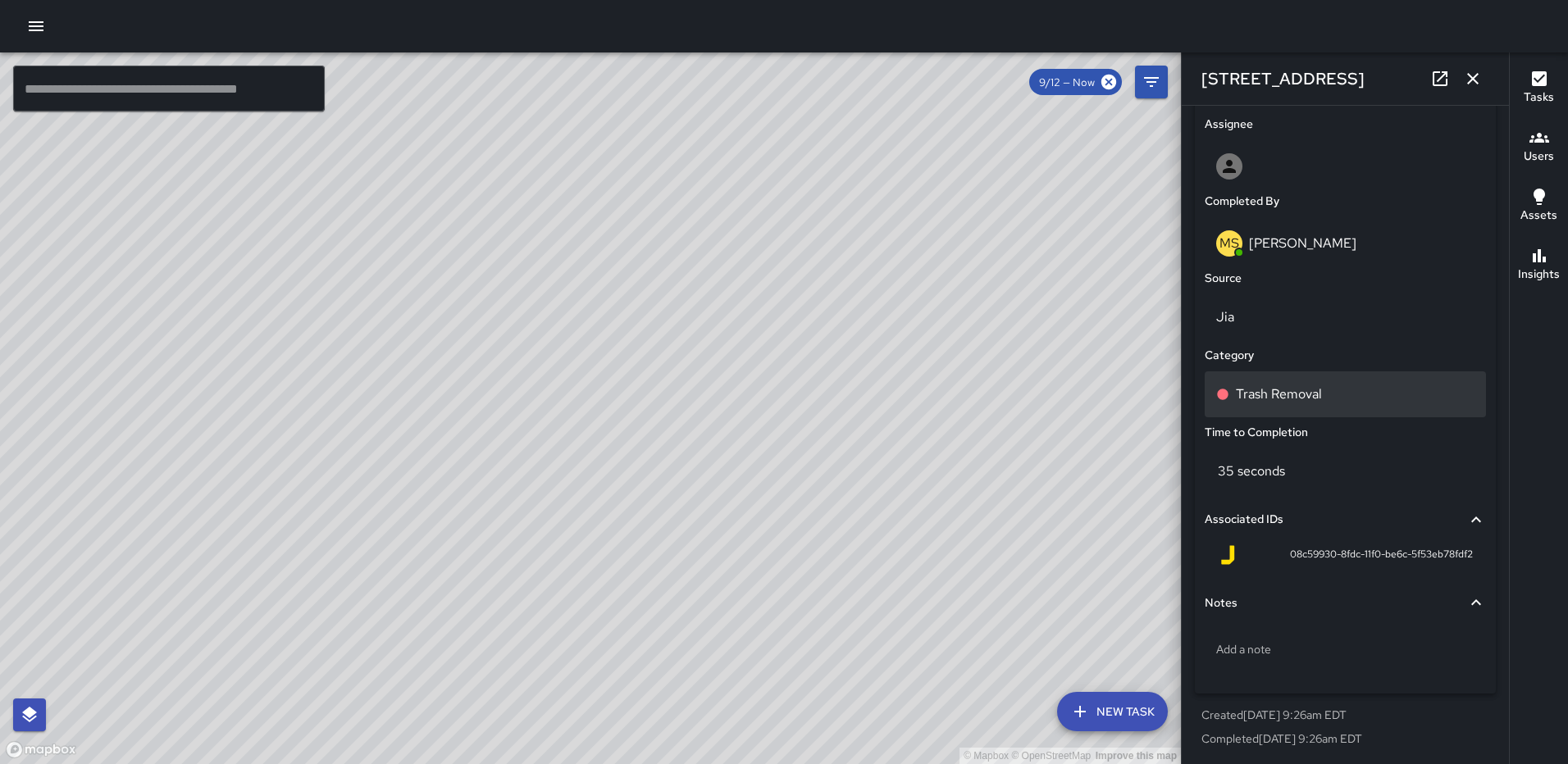
click at [1337, 408] on div "Trash Removal" at bounding box center [1345, 394] width 281 height 46
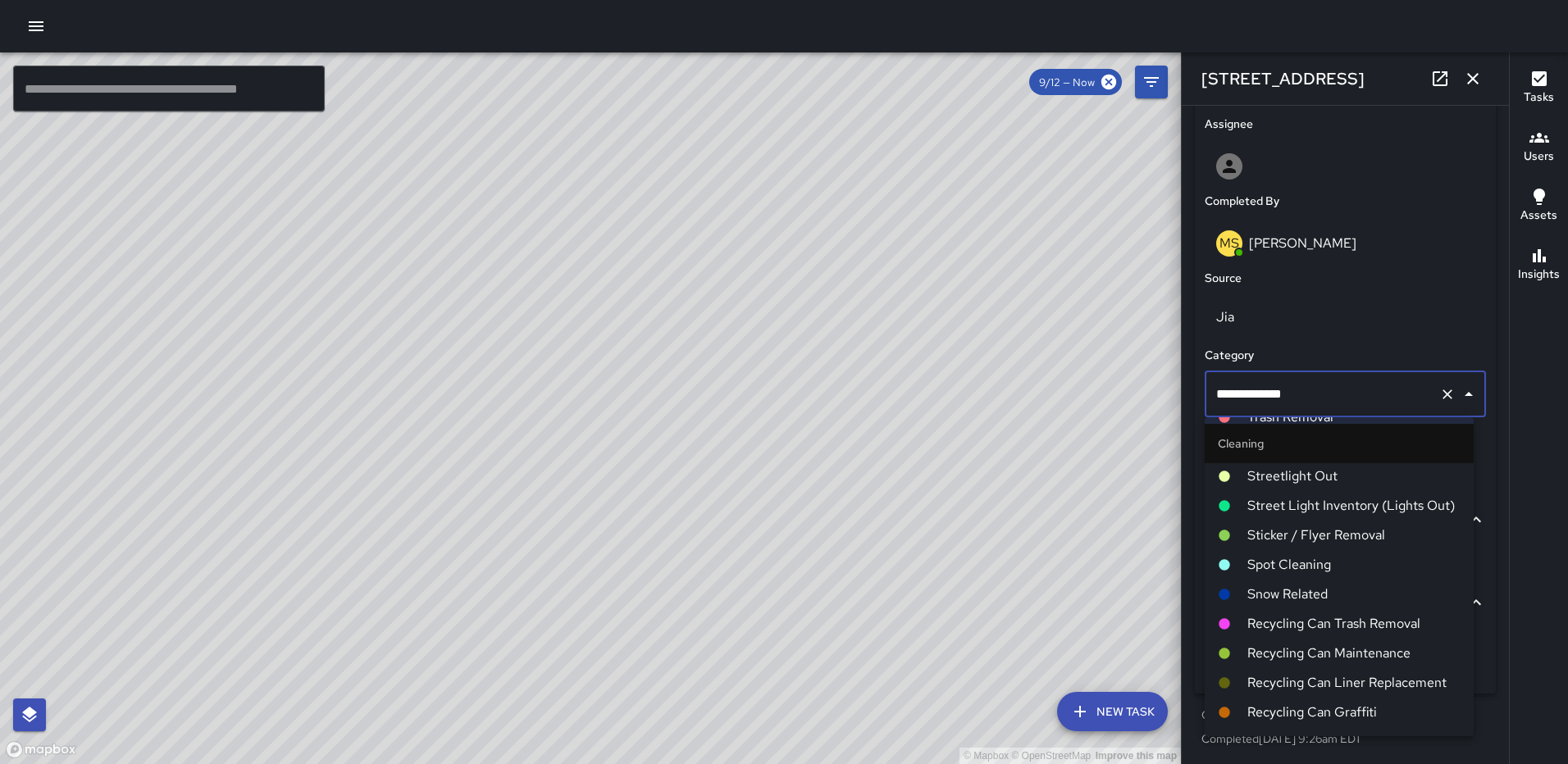
scroll to position [164, 0]
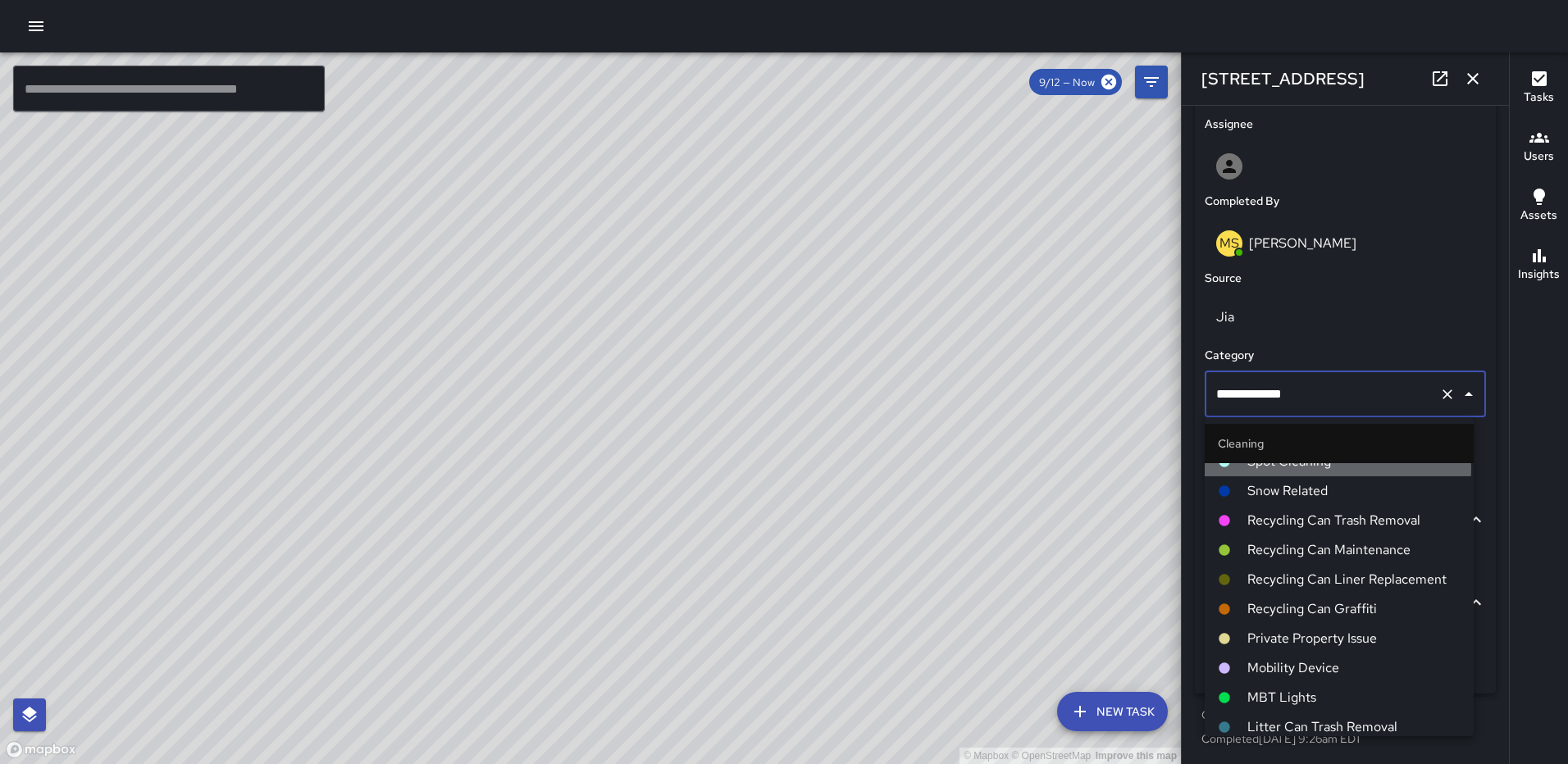
click at [1336, 467] on span "Spot Cleaning" at bounding box center [1354, 461] width 214 height 20
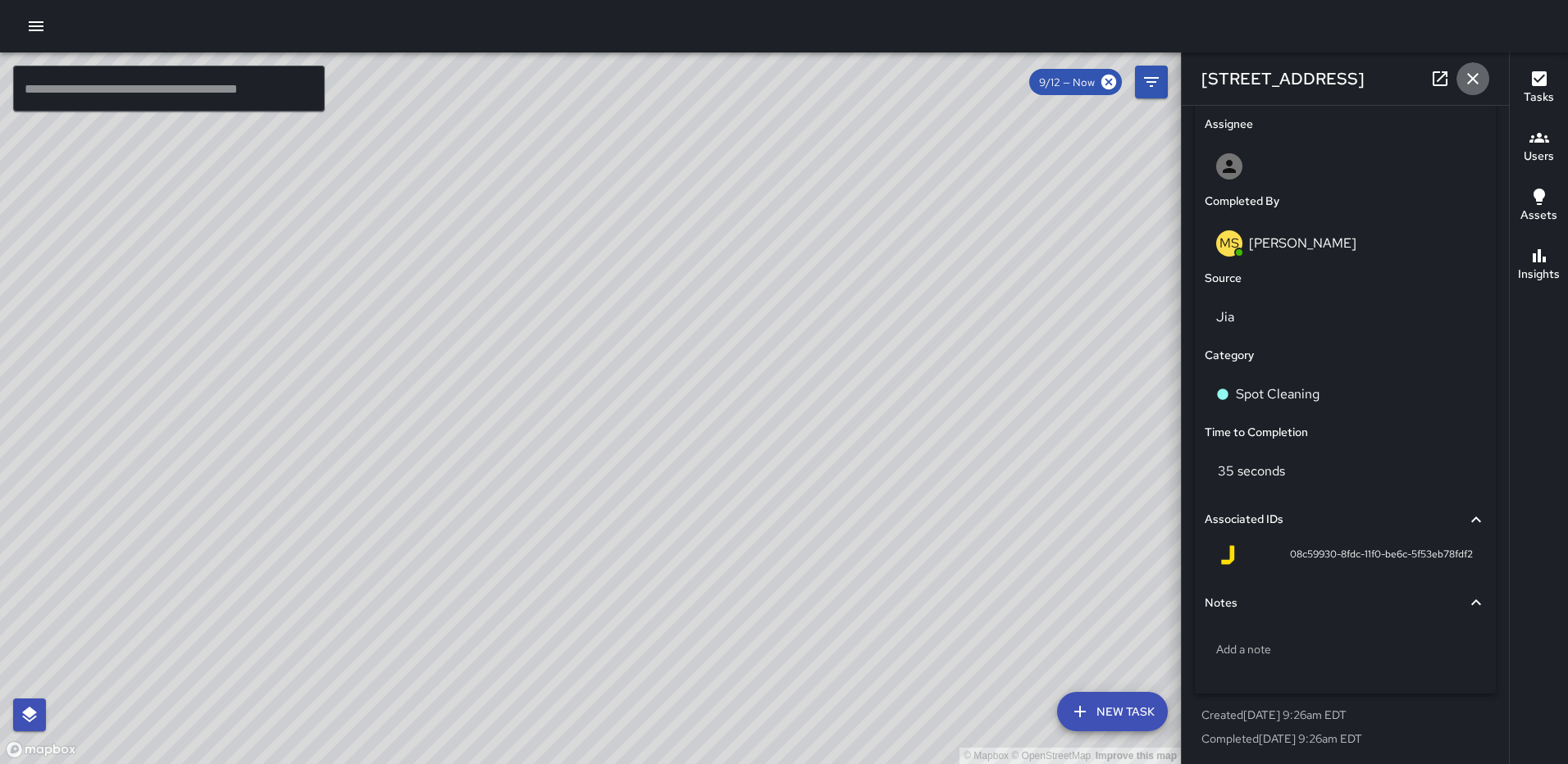
click at [1469, 67] on button "button" at bounding box center [1472, 78] width 32 height 32
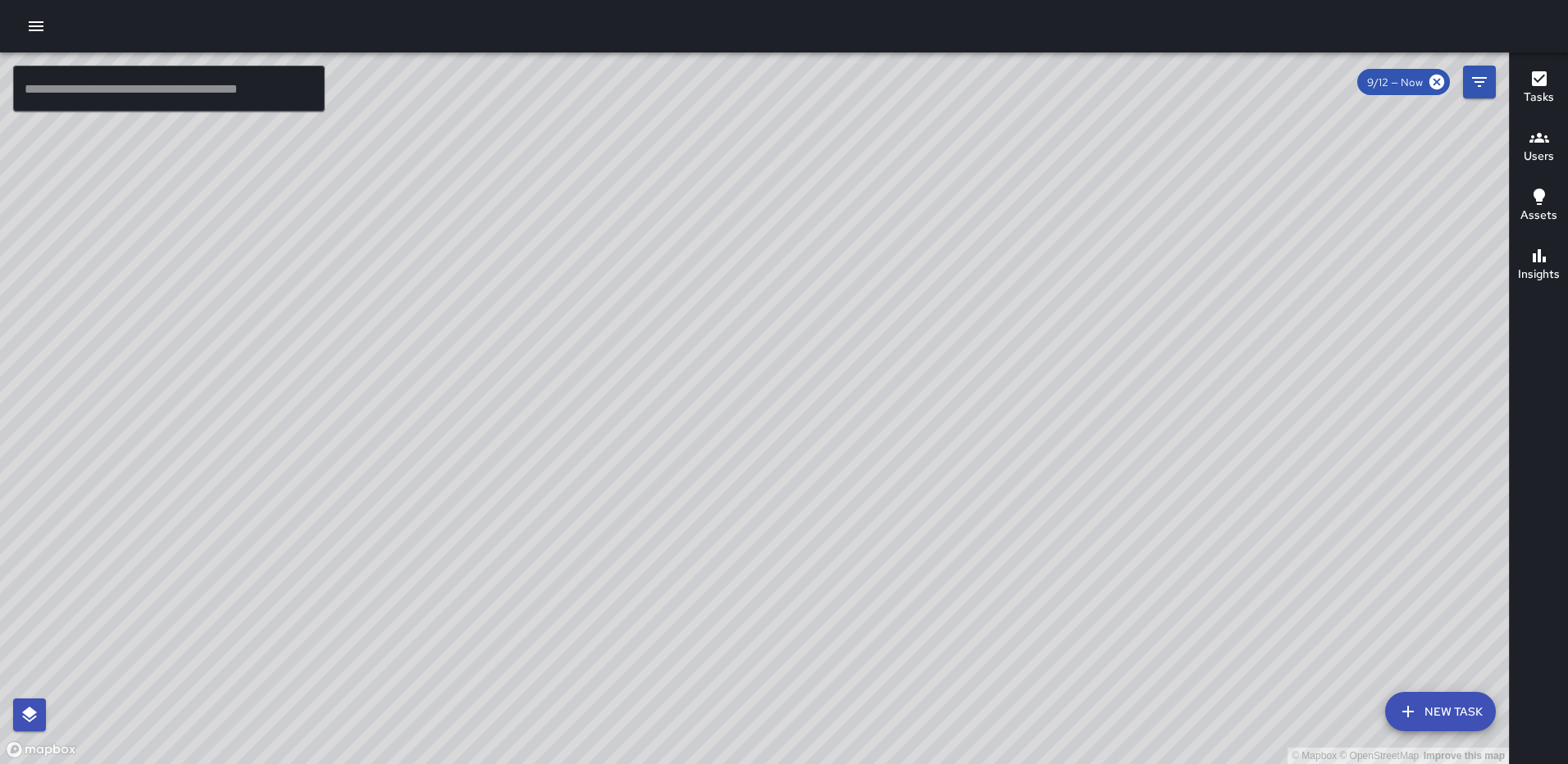
click at [741, 425] on div "© Mapbox © OpenStreetMap Improve this map" at bounding box center [754, 408] width 1509 height 712
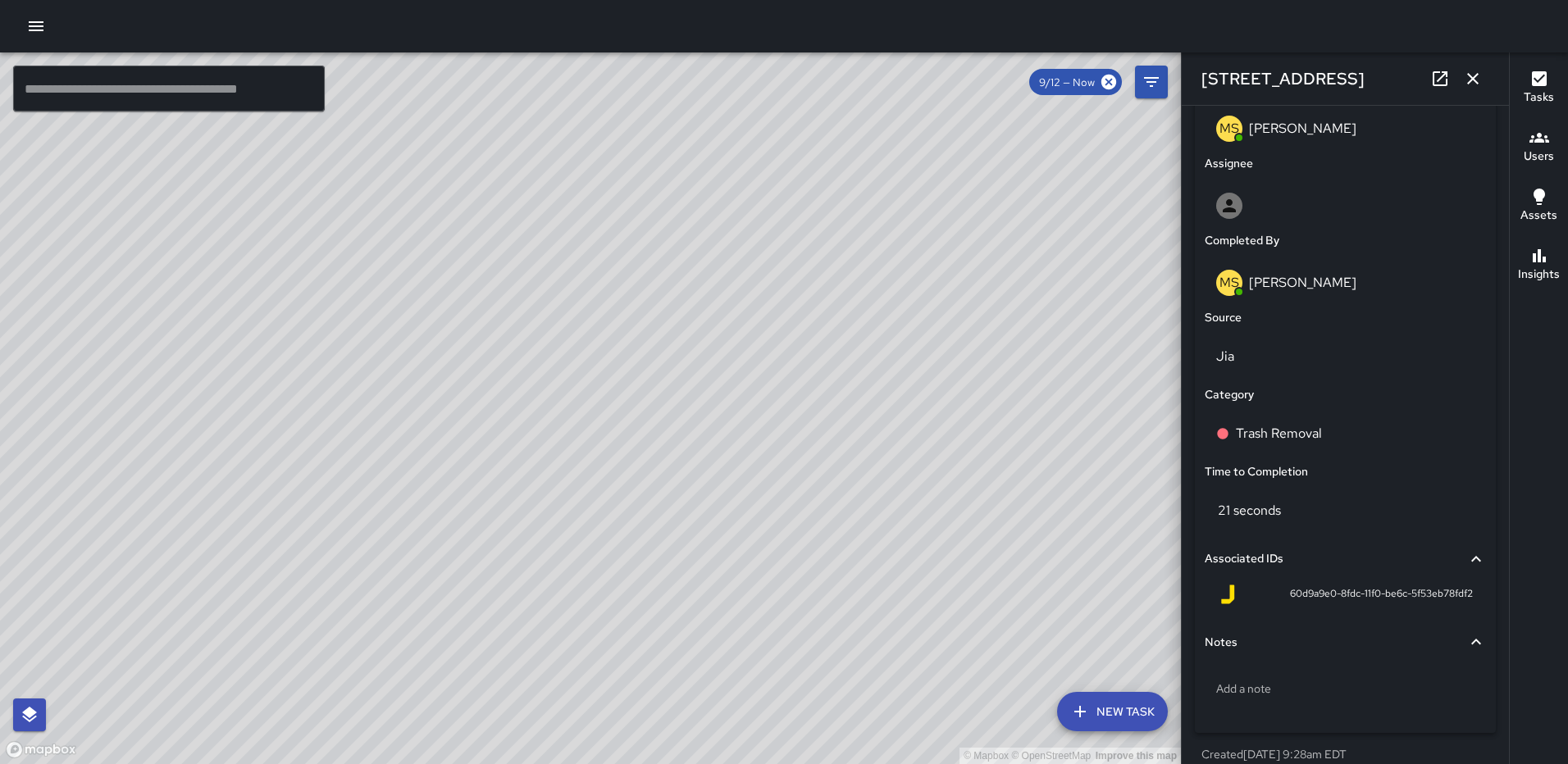
scroll to position [902, 0]
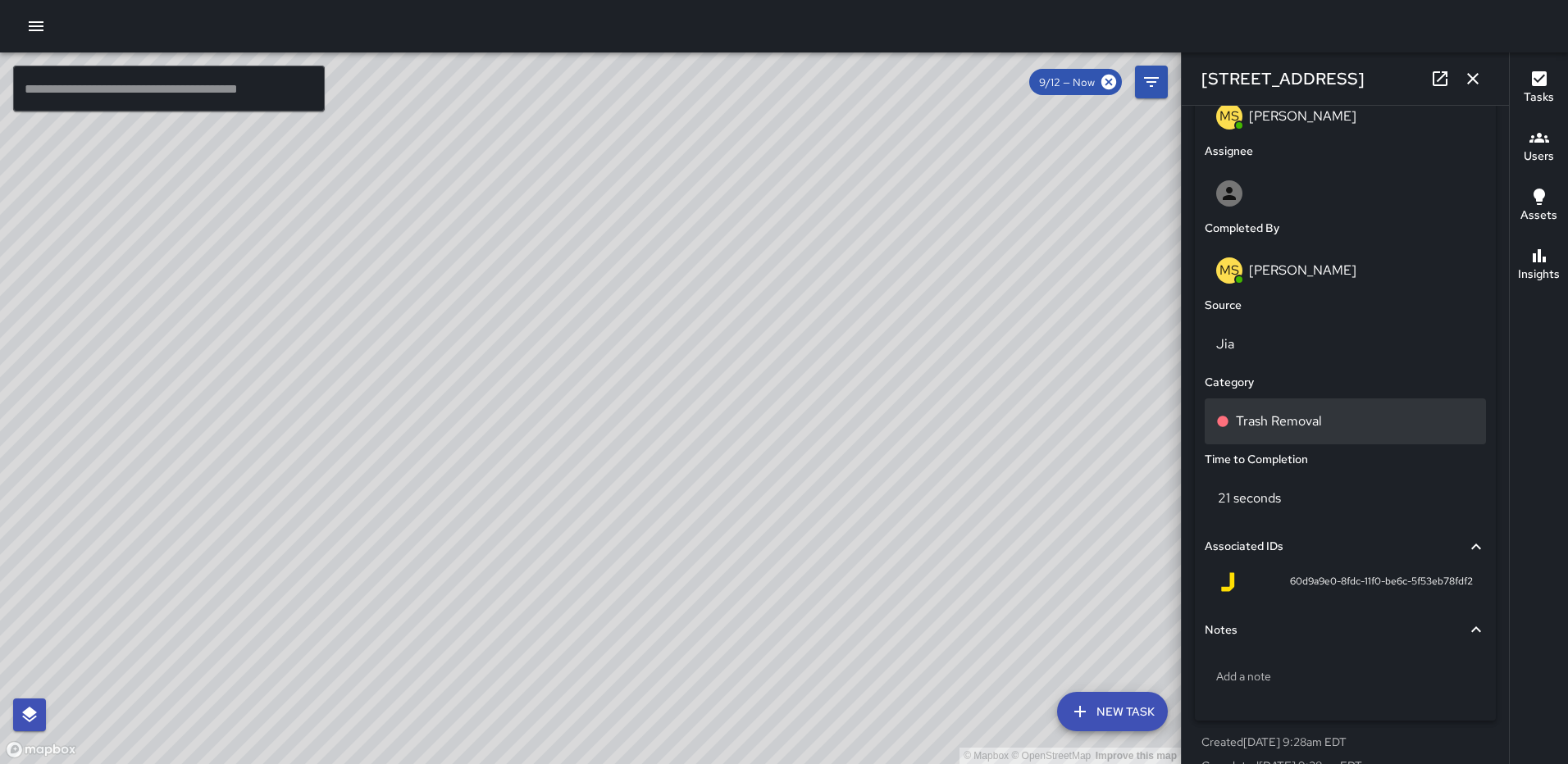
click at [1271, 424] on p "Trash Removal" at bounding box center [1279, 422] width 87 height 20
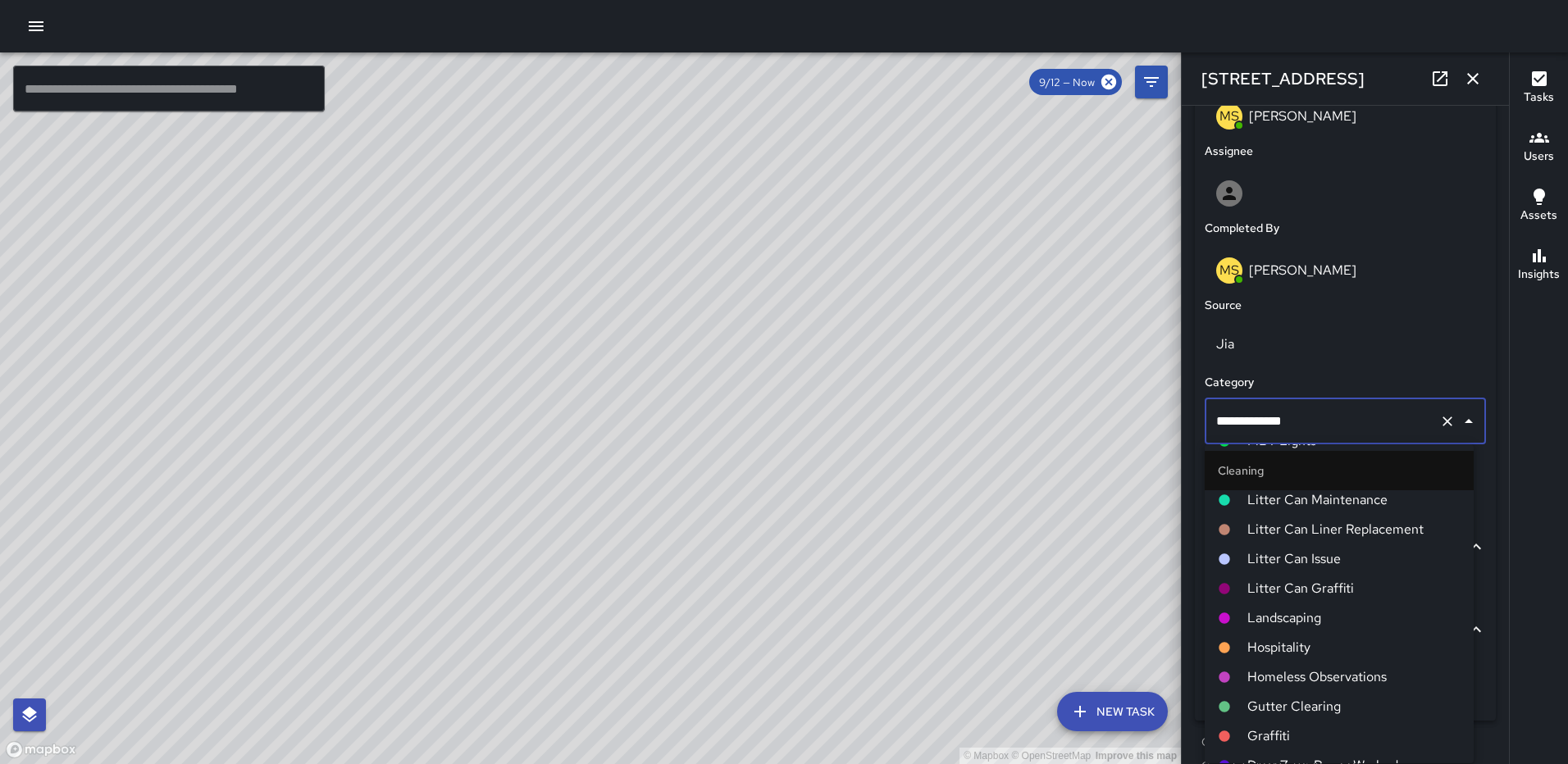
scroll to position [738, 0]
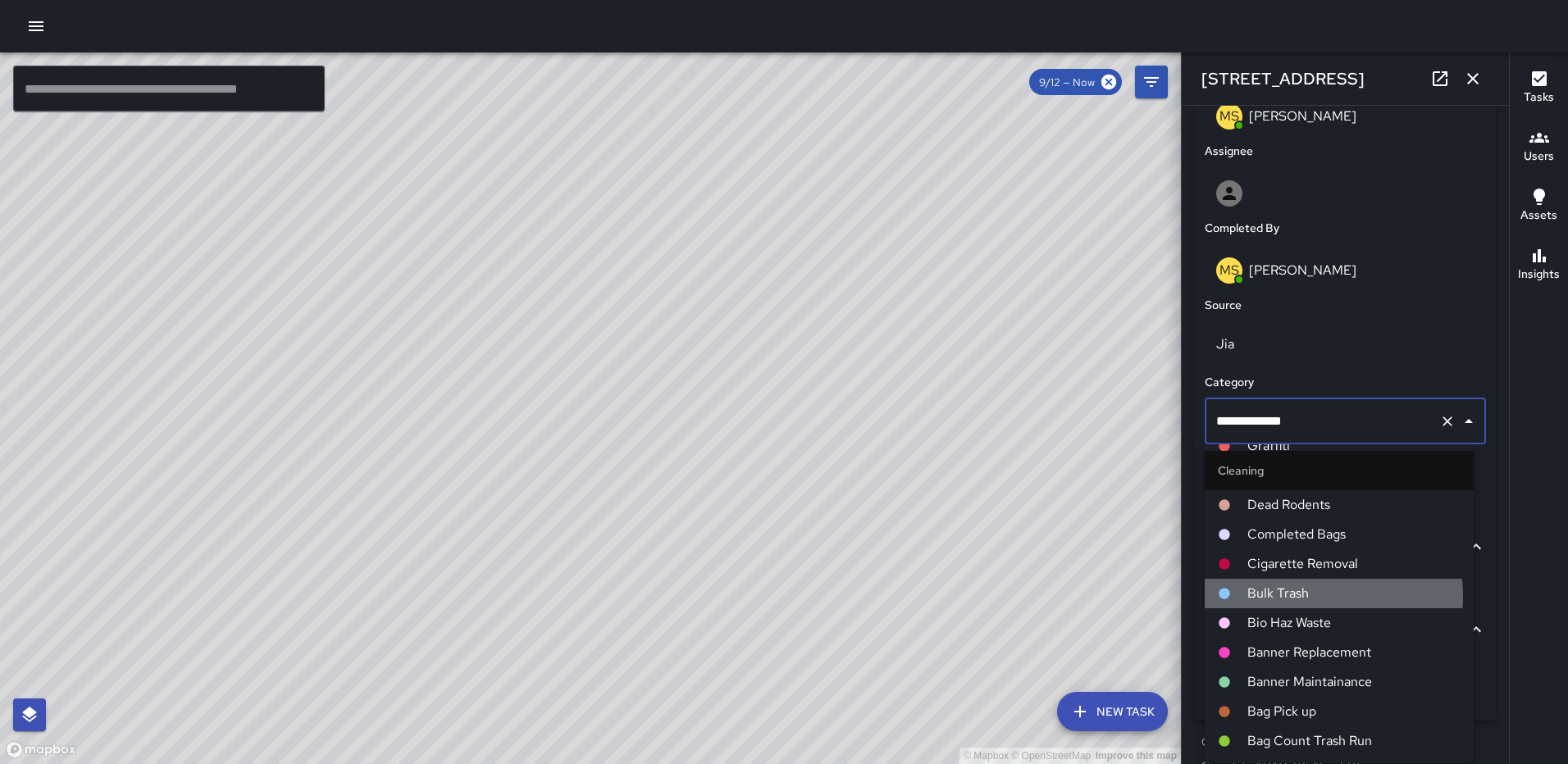
drag, startPoint x: 1292, startPoint y: 596, endPoint x: 1331, endPoint y: 479, distance: 123.3
click at [1292, 596] on span "Bulk Trash" at bounding box center [1354, 594] width 214 height 20
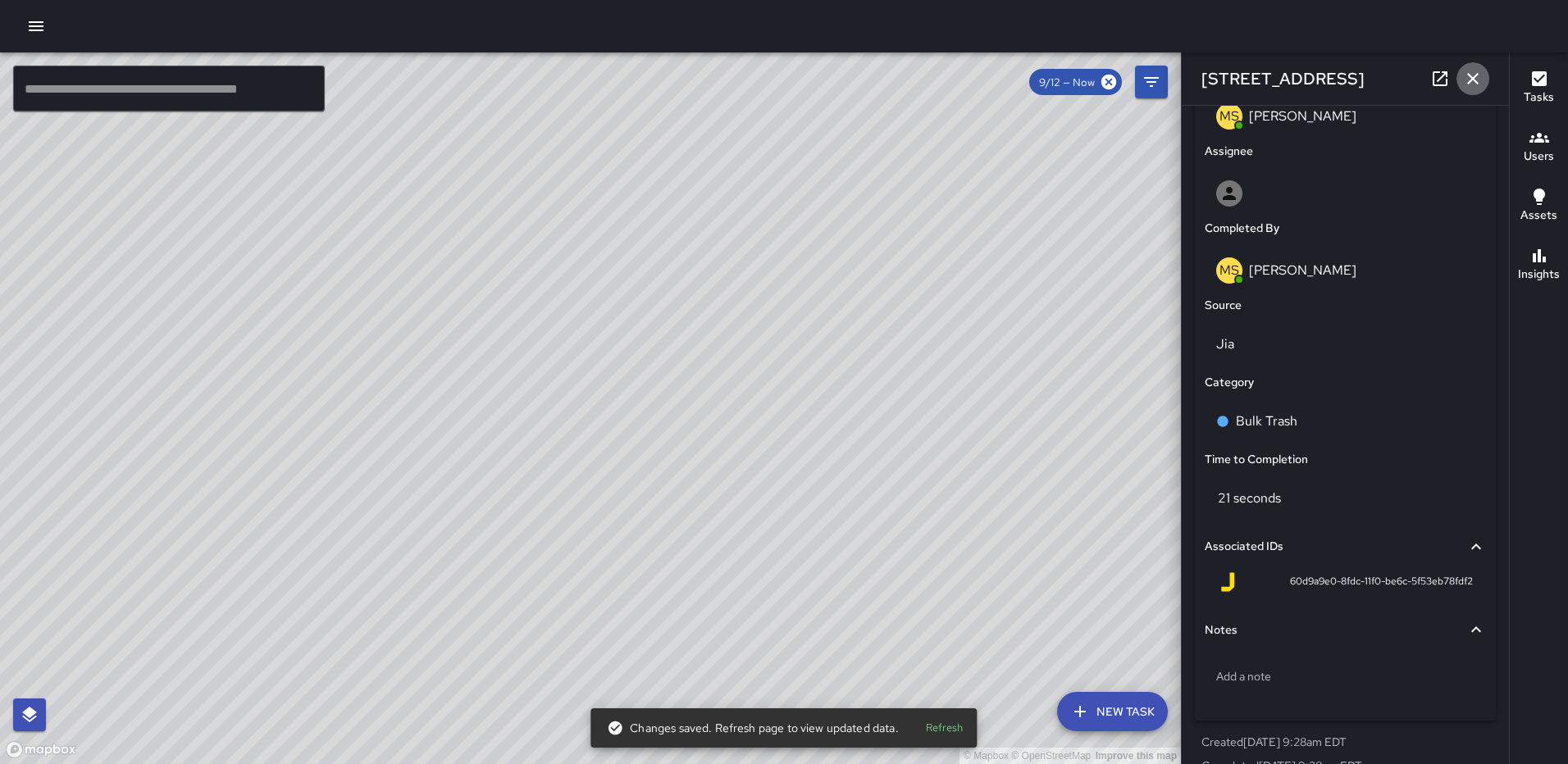
click at [1467, 70] on icon "button" at bounding box center [1472, 78] width 20 height 20
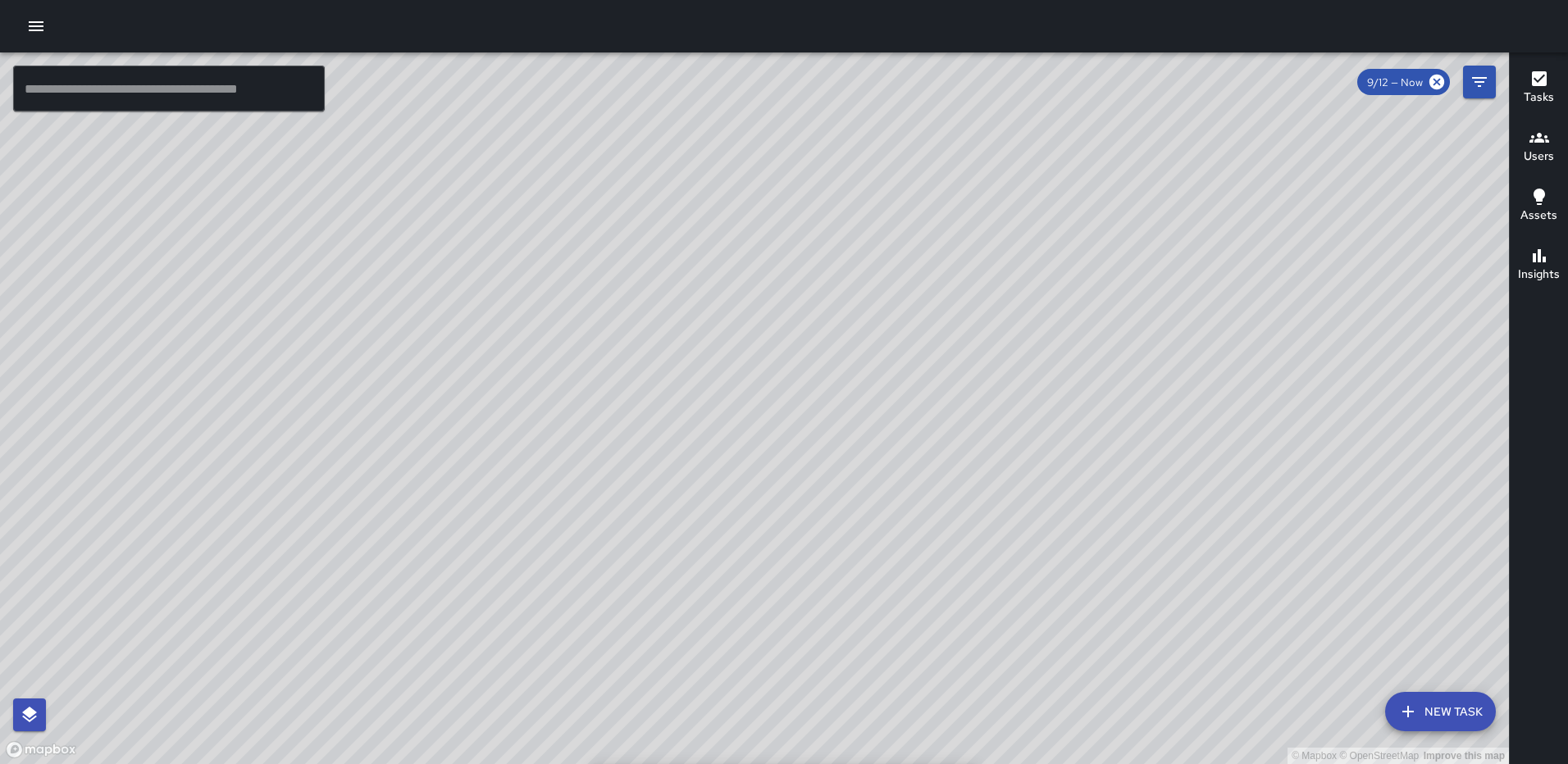
drag, startPoint x: 604, startPoint y: 565, endPoint x: 767, endPoint y: 205, distance: 395.2
click at [767, 209] on div "© Mapbox © OpenStreetMap Improve this map" at bounding box center [754, 408] width 1509 height 712
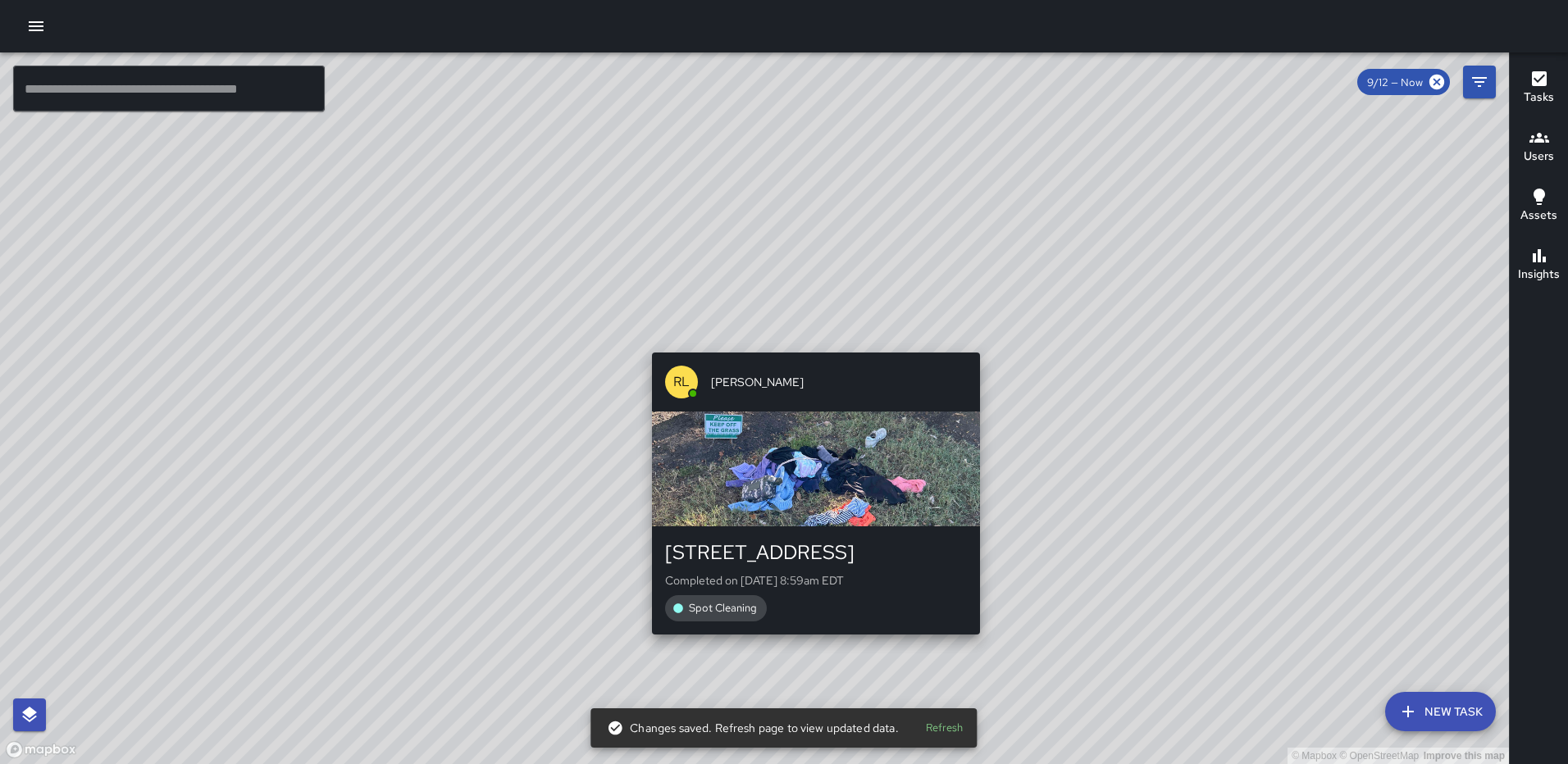
click at [807, 644] on div "© Mapbox © OpenStreetMap Improve this map [PERSON_NAME] [STREET_ADDRESS] Comple…" at bounding box center [754, 408] width 1509 height 712
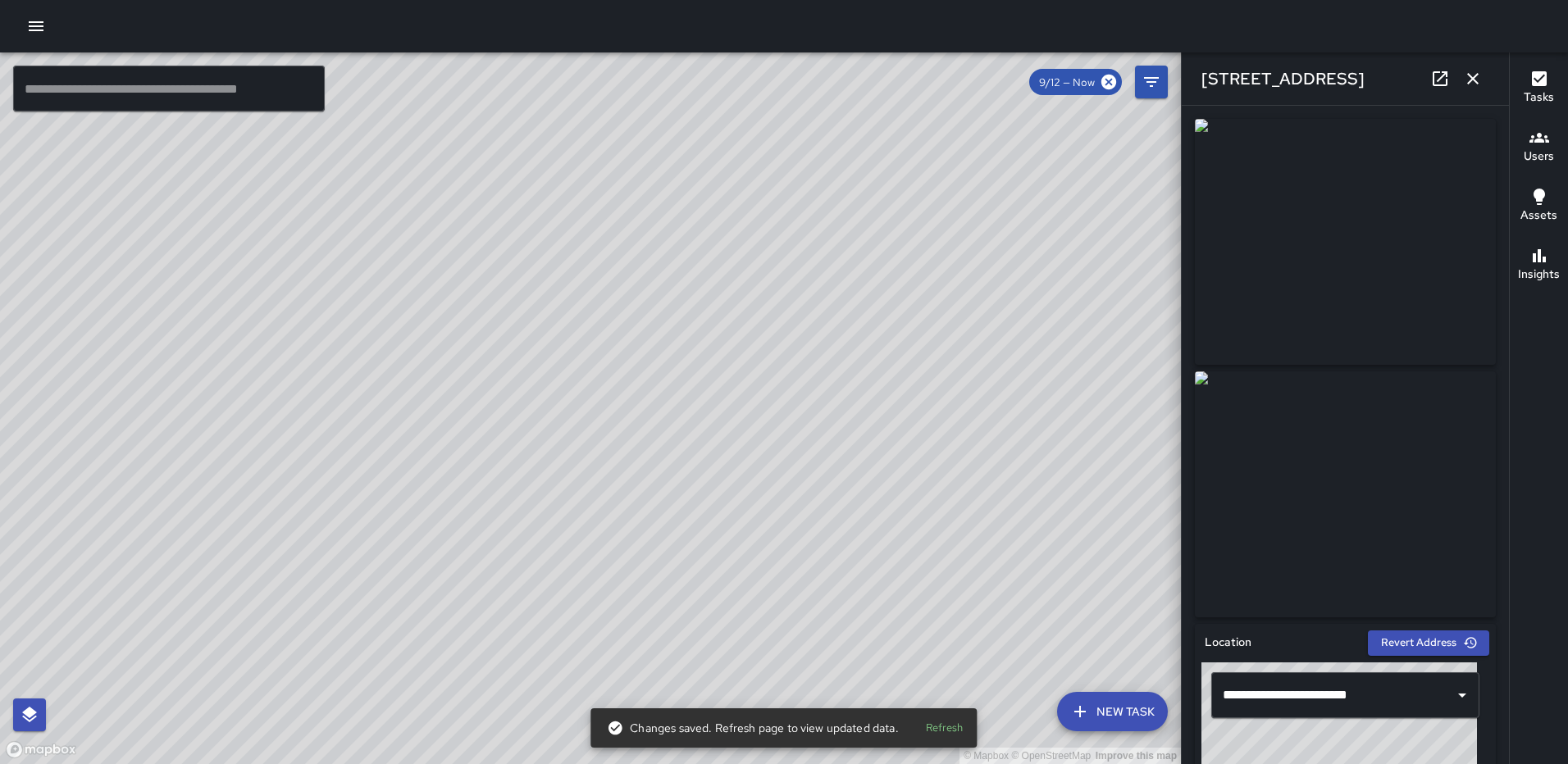
type input "**********"
click at [1471, 76] on icon "button" at bounding box center [1472, 78] width 20 height 20
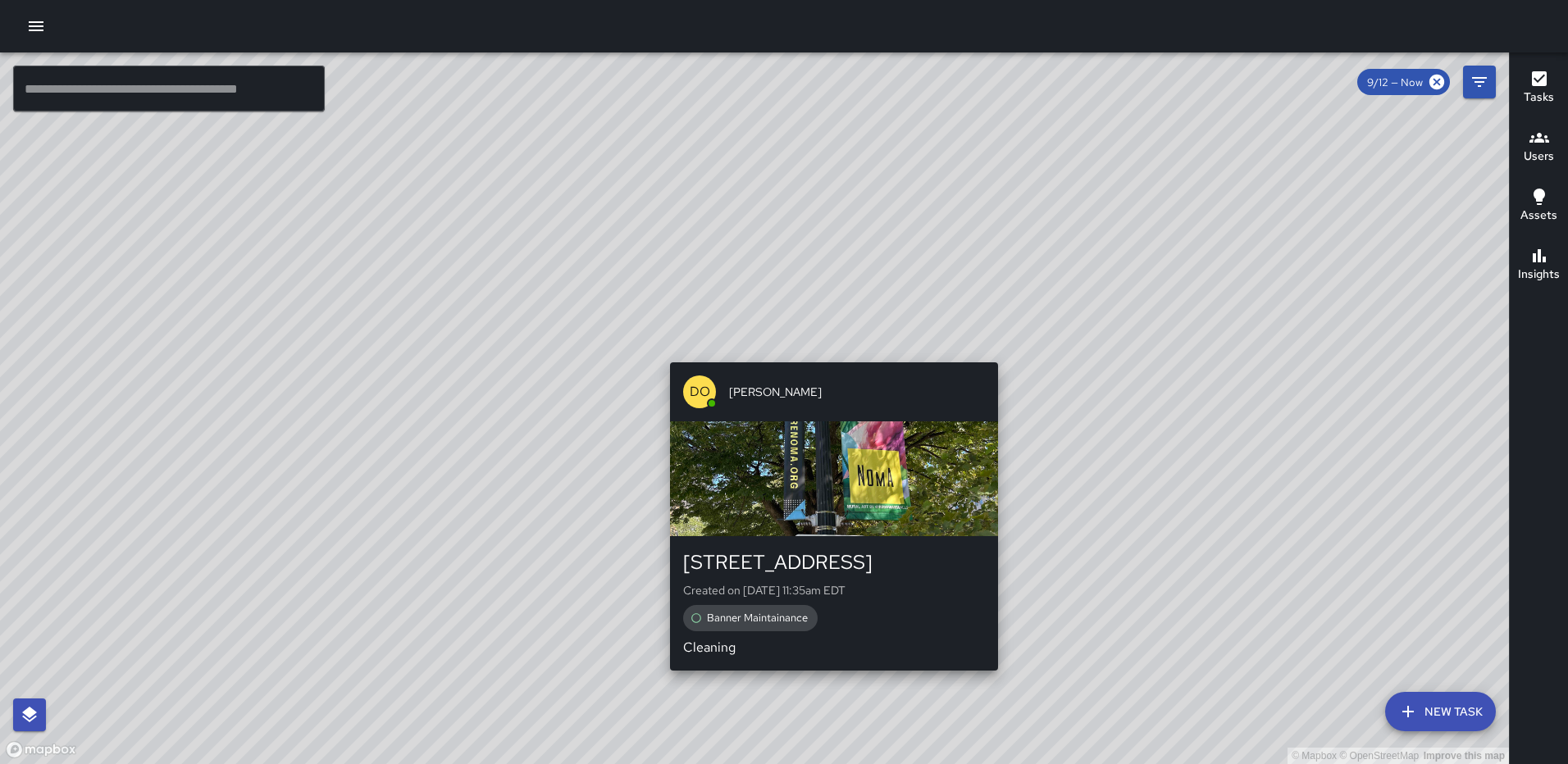
click at [825, 353] on div "© Mapbox © OpenStreetMap Improve this map DO [PERSON_NAME] [STREET_ADDRESS] on …" at bounding box center [754, 408] width 1509 height 712
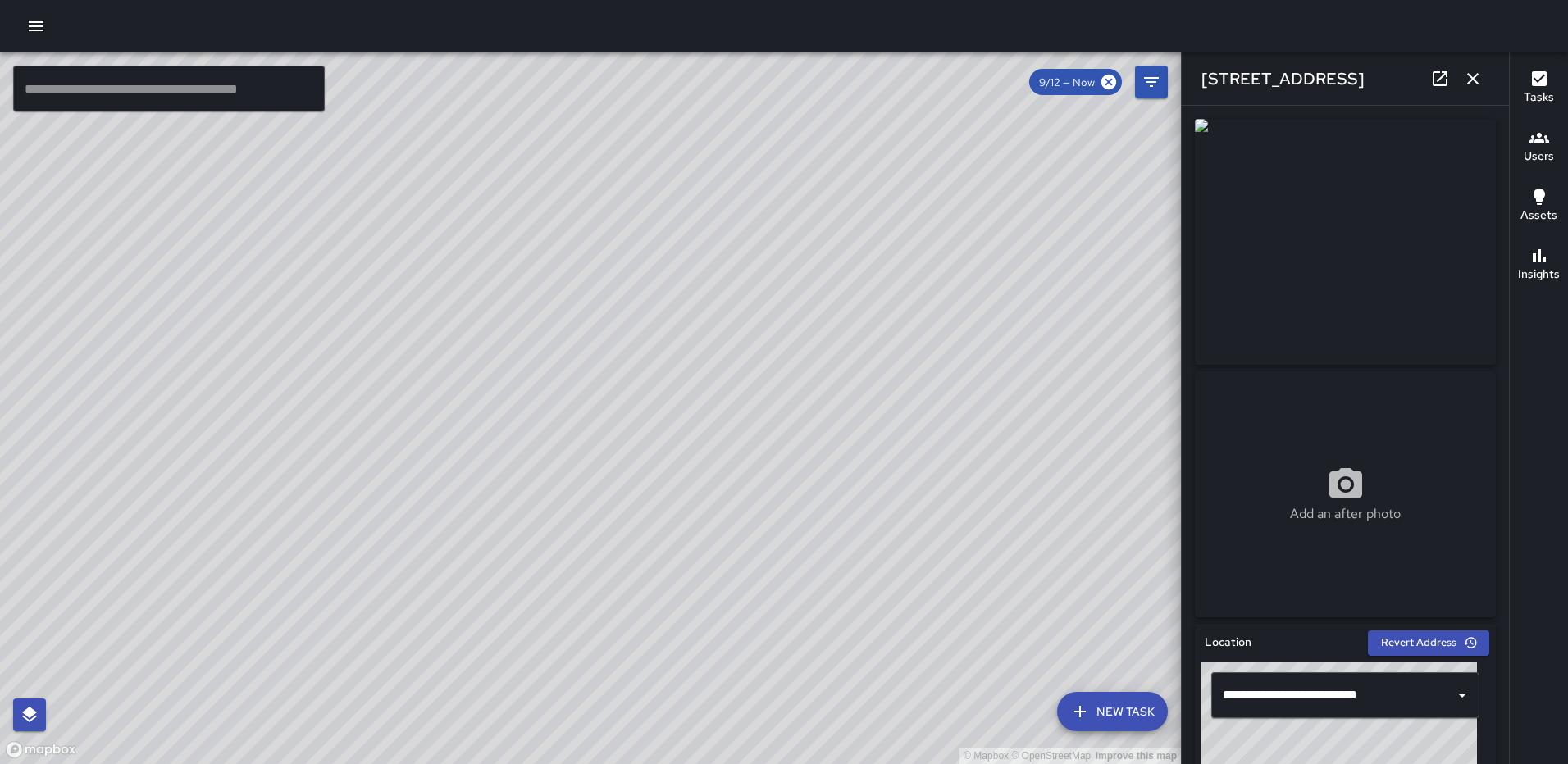
click at [1432, 77] on icon at bounding box center [1440, 78] width 20 height 20
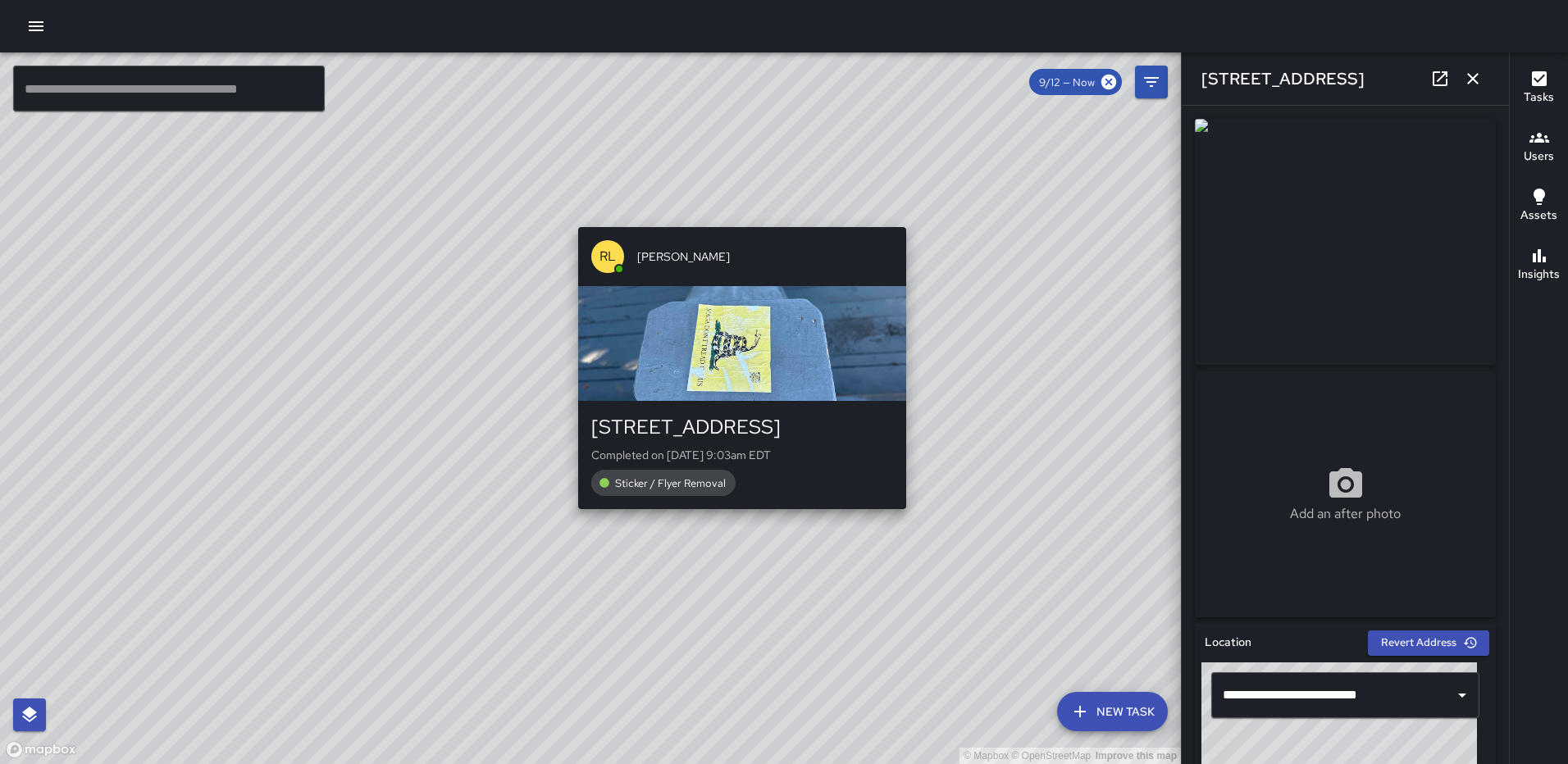
click at [917, 514] on div "© Mapbox © OpenStreetMap Improve this map [PERSON_NAME] [STREET_ADDRESS] Comple…" at bounding box center [590, 408] width 1181 height 712
type input "**********"
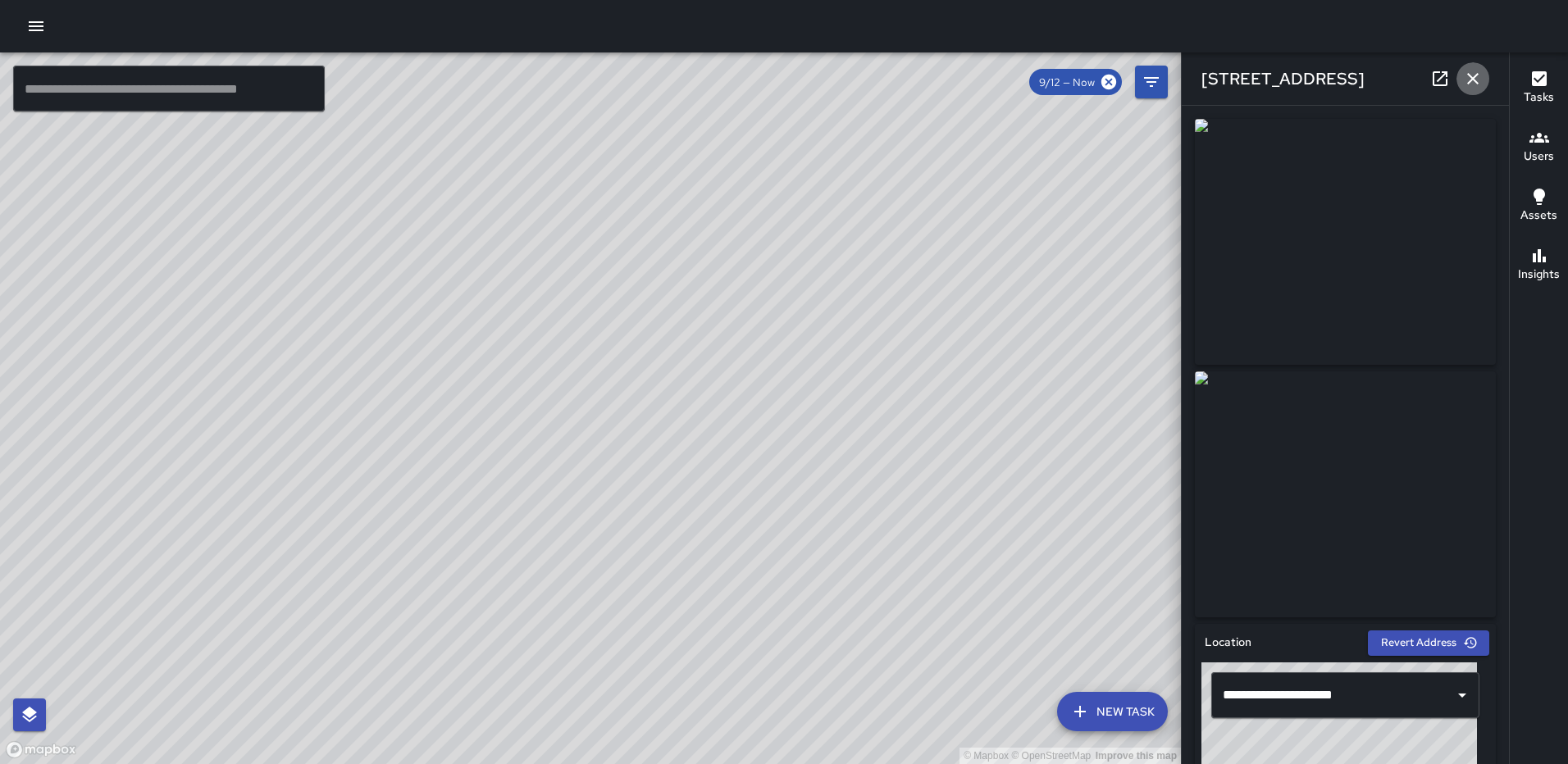
click at [1472, 72] on icon "button" at bounding box center [1472, 78] width 20 height 20
